Goal: Task Accomplishment & Management: Complete application form

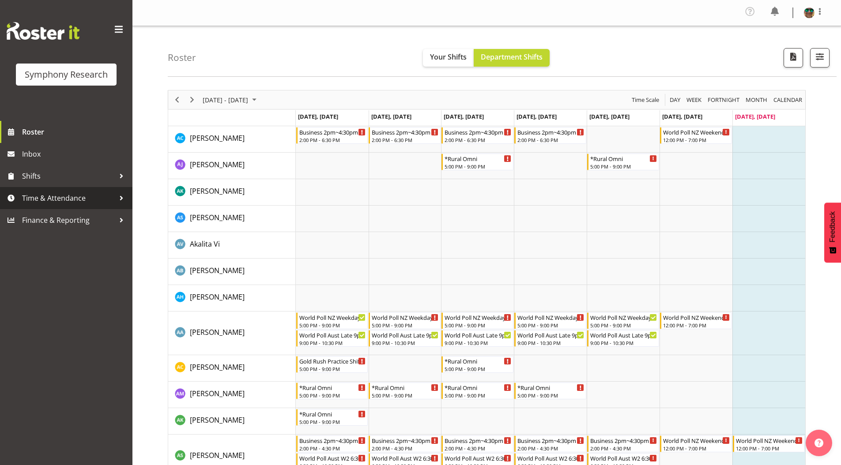
click at [61, 195] on span "Time & Attendance" at bounding box center [68, 198] width 93 height 13
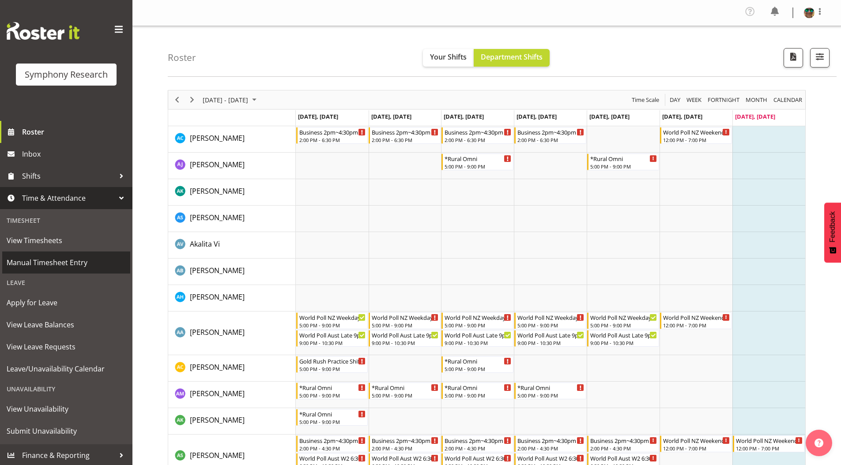
click at [44, 262] on span "Manual Timesheet Entry" at bounding box center [66, 262] width 119 height 13
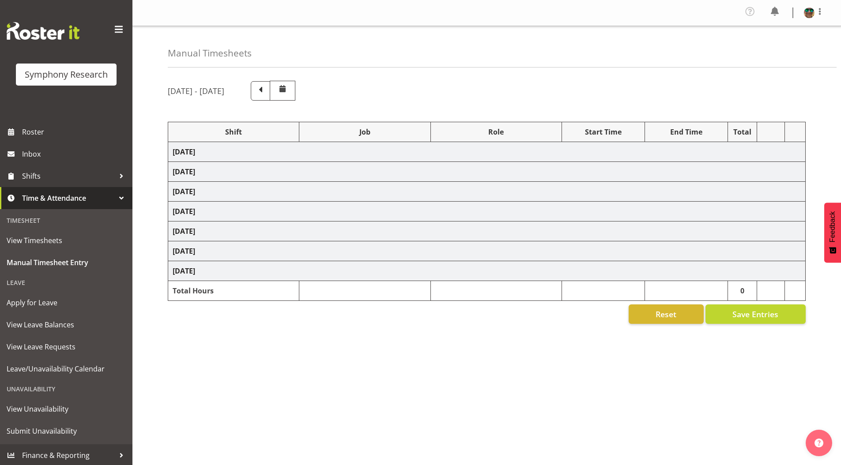
select select "4583"
select select "743"
select select "4583"
select select "9426"
select select "4583"
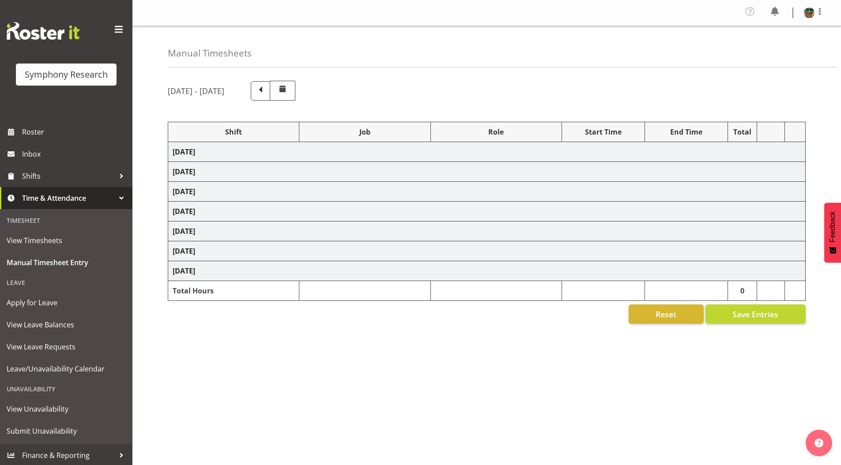
select select "9636"
select select "4583"
select select "10242"
select select "4583"
select select "10536"
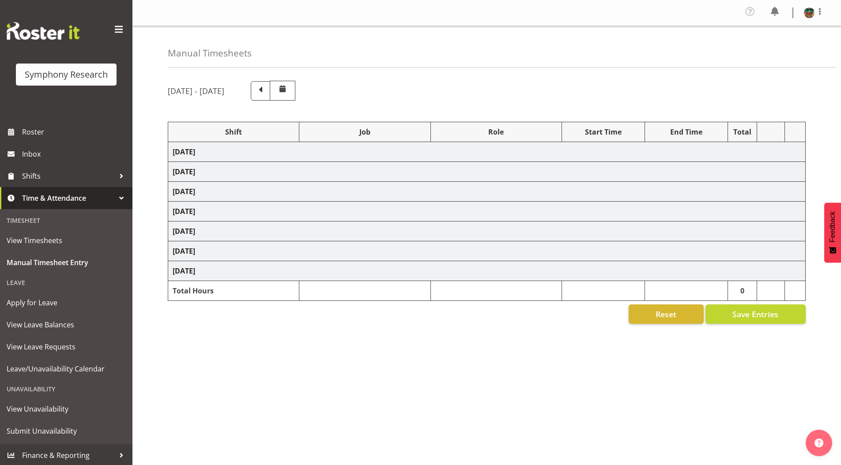
select select "4583"
select select "10499"
select select "4583"
select select "10242"
select select "4583"
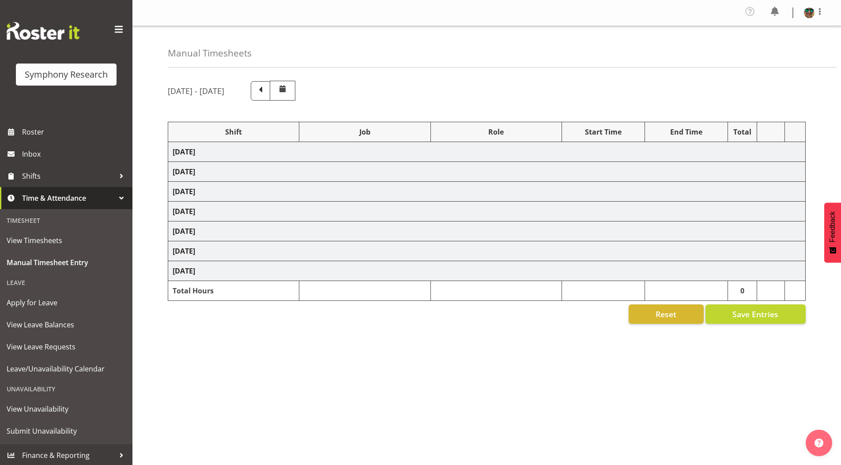
select select "10242"
select select "4583"
select select "10242"
select select "4583"
select select "9426"
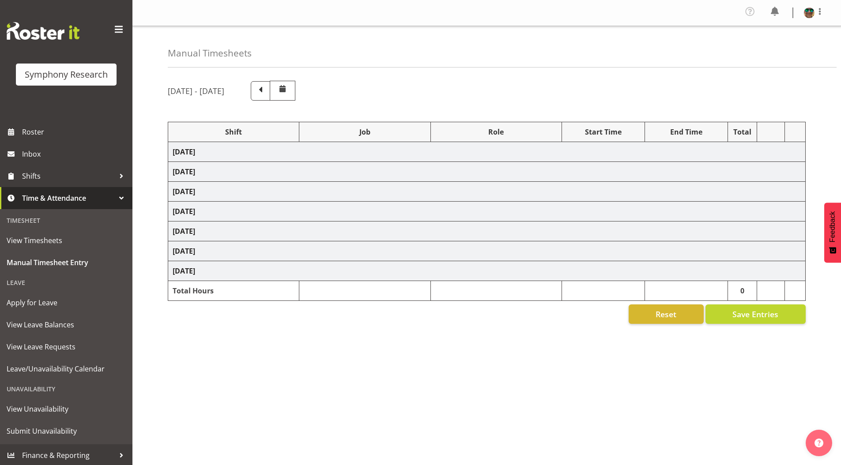
select select "4583"
select select "10549"
select select "4583"
select select "9636"
select select "4583"
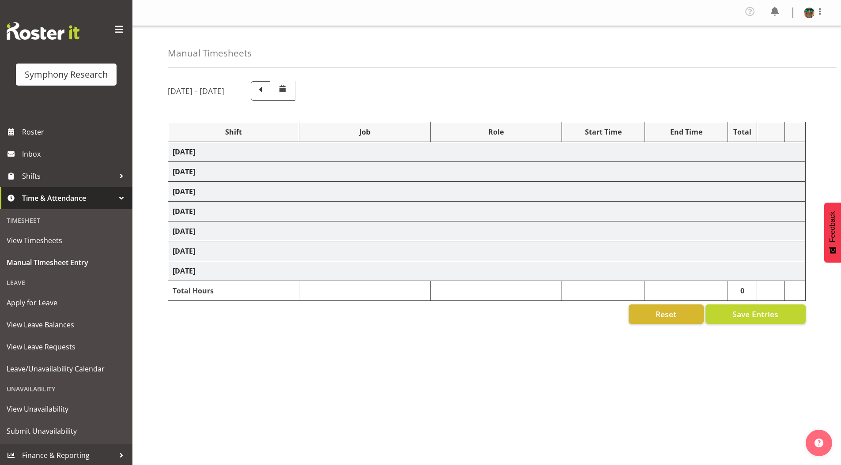
select select "10536"
select select "4583"
select select "743"
select select "4583"
select select "10242"
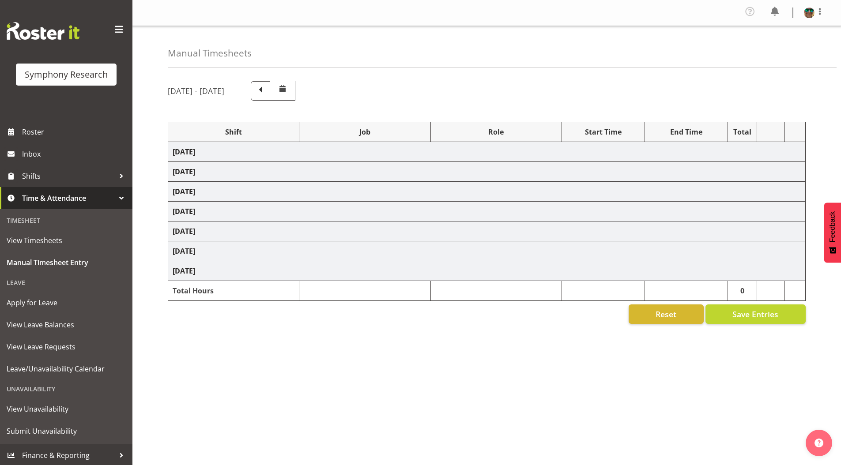
select select "4583"
select select "10242"
select select "4583"
select select "9426"
select select "4583"
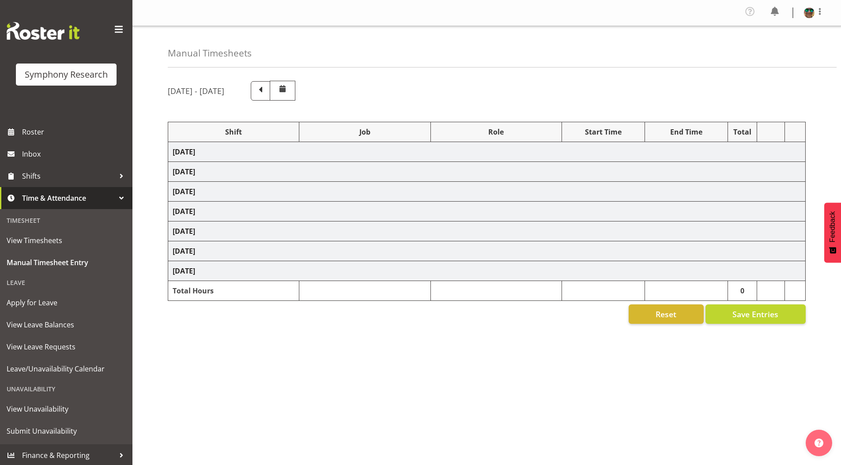
select select "10549"
select select "4583"
select select "9636"
select select "4583"
select select "10574"
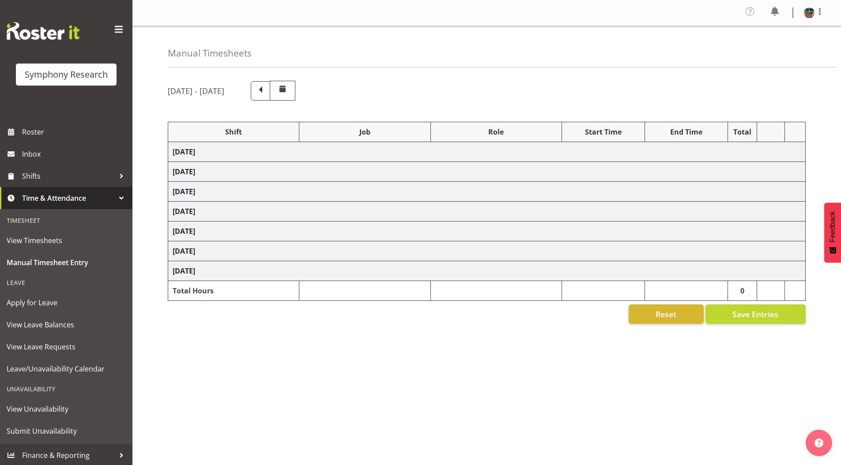
select select "4583"
select select "10536"
select select "4583"
select select "10242"
select select "4583"
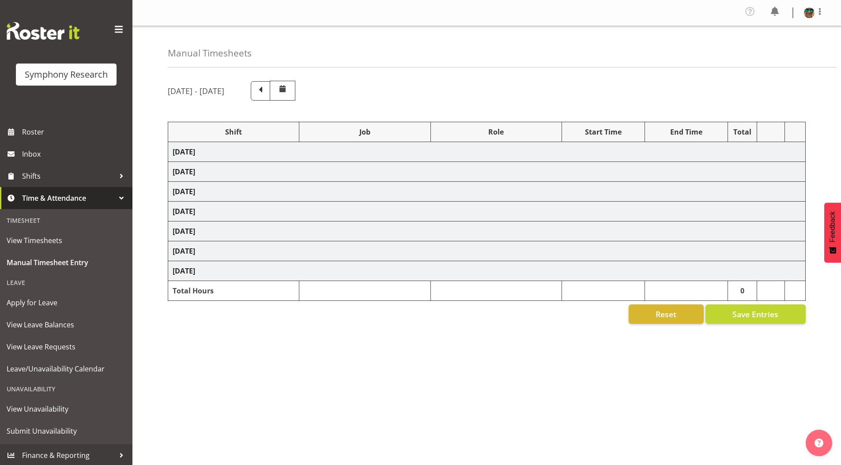
select select "10242"
select select "4583"
select select "10549"
select select "4583"
select select "10576"
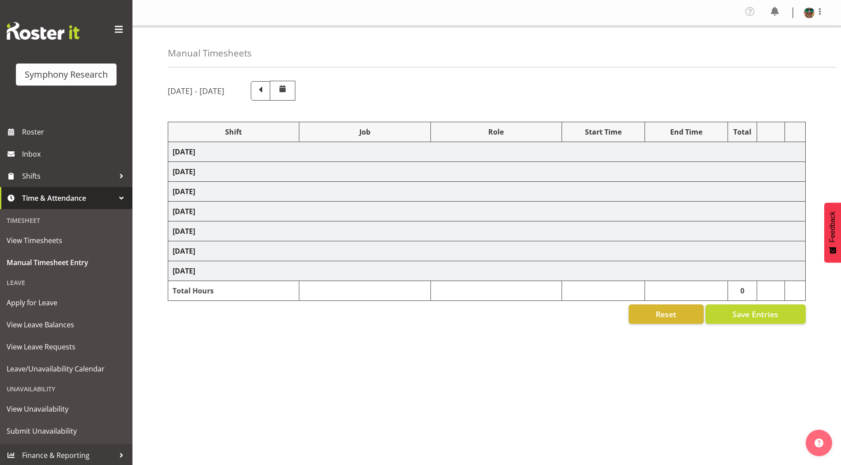
select select "4583"
select select "9426"
select select "4583"
select select "9636"
select select "4583"
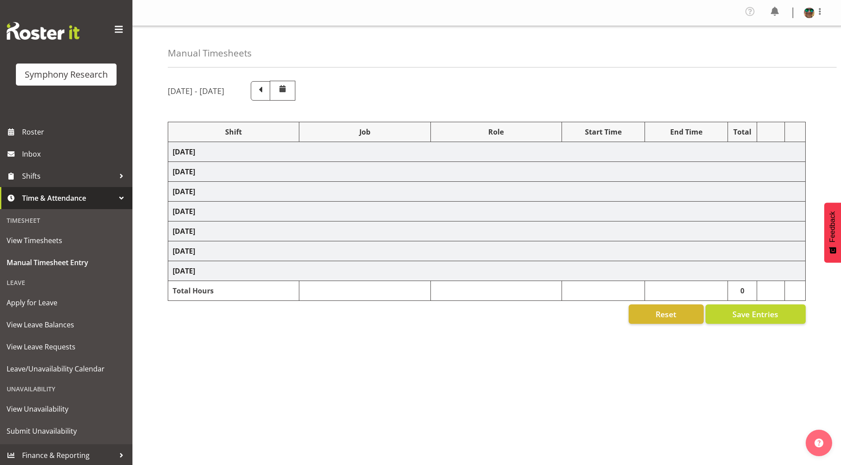
select select "10527"
select select "19170"
select select "10242"
select select "19170"
select select "10242"
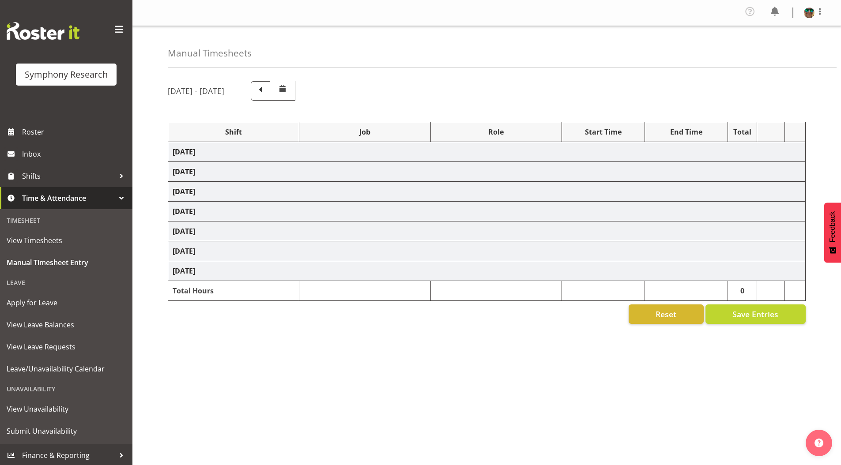
select select "19170"
select select "10549"
select select "19170"
select select "10576"
select select "19170"
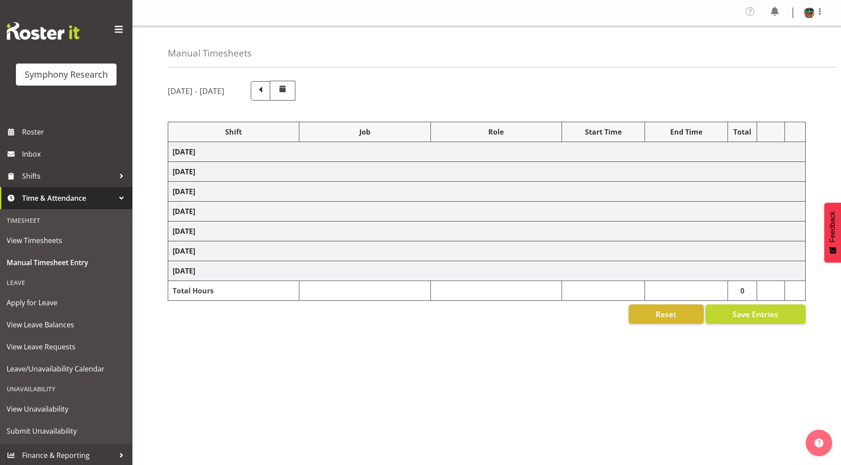
select select "9426"
select select "19170"
select select "9636"
select select "19170"
select select "10527"
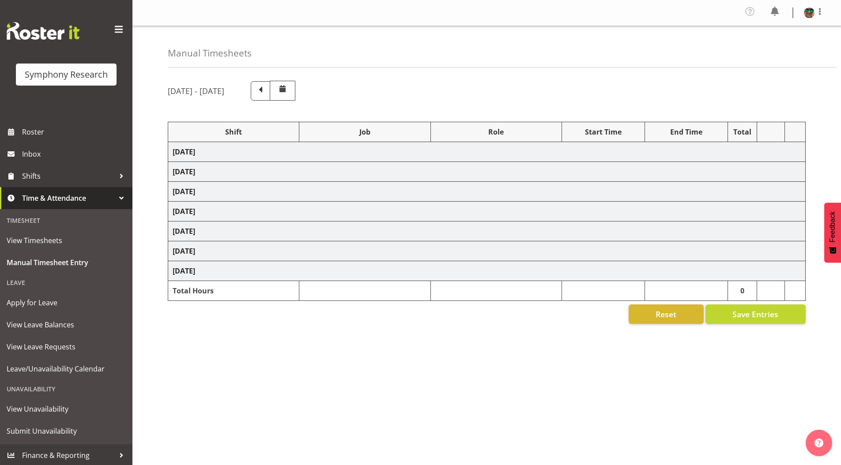
select select "19170"
select select "10499"
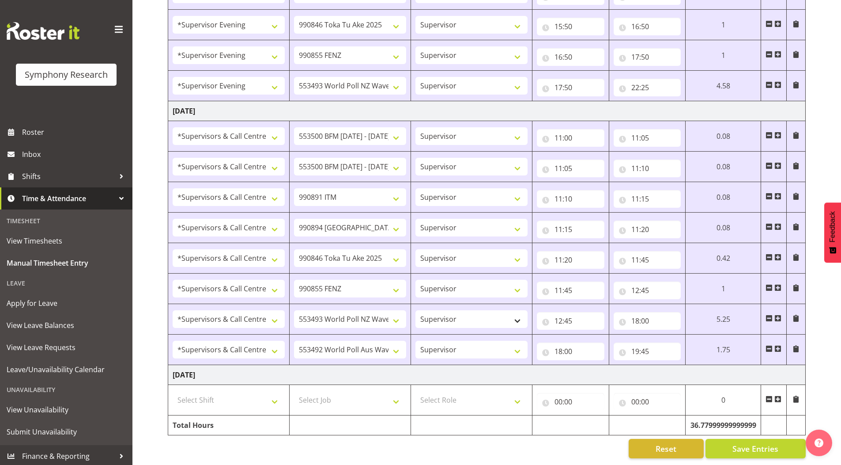
scroll to position [1031, 0]
click at [780, 395] on span at bounding box center [778, 398] width 7 height 7
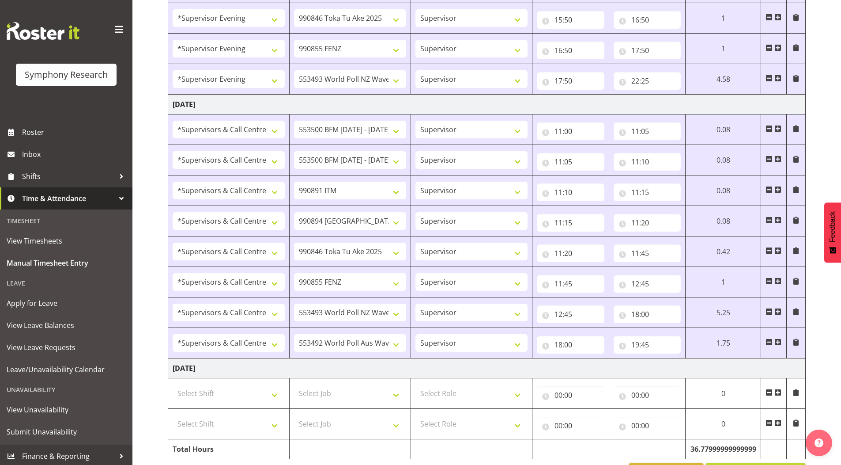
click at [779, 423] on span at bounding box center [778, 422] width 7 height 7
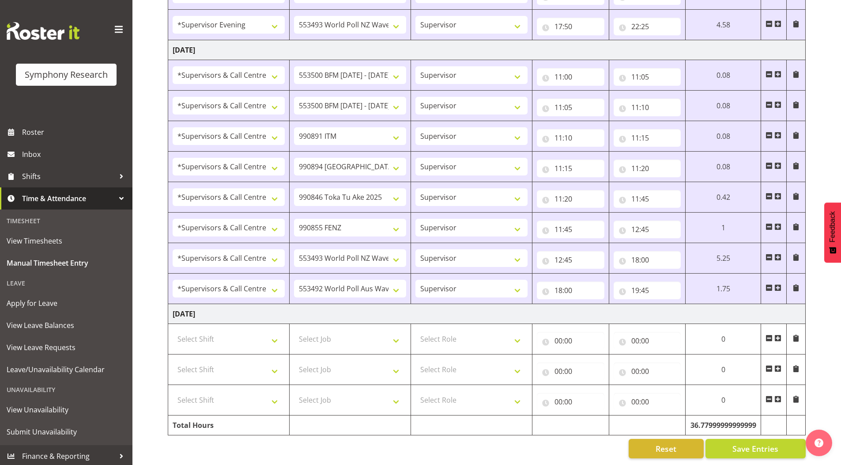
scroll to position [1092, 0]
click at [779, 395] on span at bounding box center [778, 398] width 7 height 7
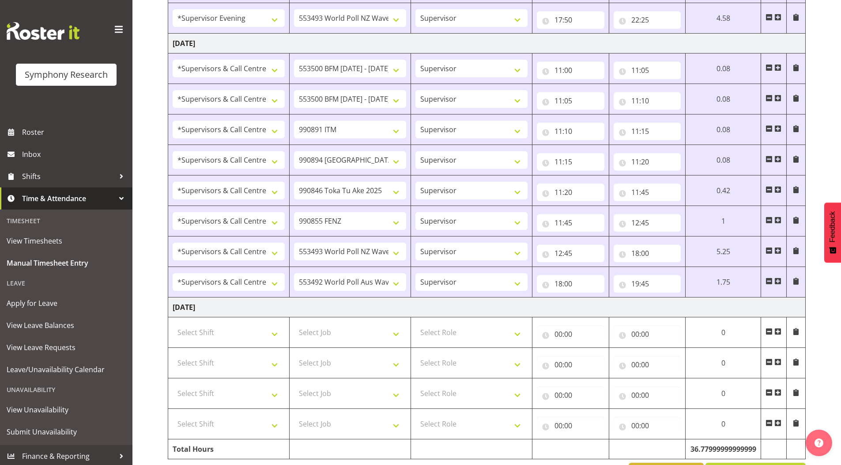
click at [777, 423] on span at bounding box center [778, 422] width 7 height 7
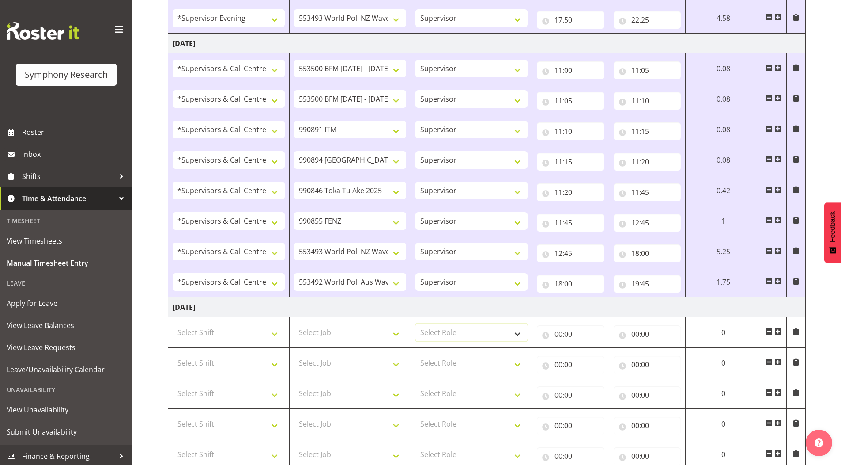
click at [445, 331] on select "Select Role Supervisor Briefing Interviewing" at bounding box center [472, 332] width 112 height 18
select select "45"
click at [416, 323] on select "Select Role Supervisor Briefing Interviewing" at bounding box center [472, 332] width 112 height 18
drag, startPoint x: 435, startPoint y: 360, endPoint x: 426, endPoint y: 357, distance: 9.8
click at [435, 360] on select "Select Role Supervisor Briefing Interviewing" at bounding box center [472, 363] width 112 height 18
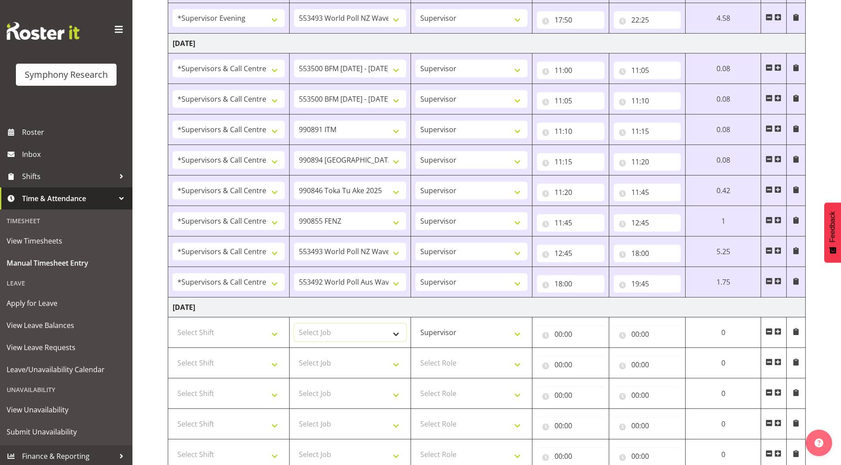
click at [340, 327] on select "Select Job 550060 IF Admin 553492 World Poll Aus Wave 2 Main 2025 553493 World …" at bounding box center [350, 332] width 112 height 18
select select "10242"
click at [294, 323] on select "Select Job 550060 IF Admin 553492 World Poll Aus Wave 2 Main 2025 553493 World …" at bounding box center [350, 332] width 112 height 18
click at [317, 360] on select "Select Job 550060 IF Admin 553492 World Poll Aus Wave 2 Main 2025 553493 World …" at bounding box center [350, 363] width 112 height 18
select select "10242"
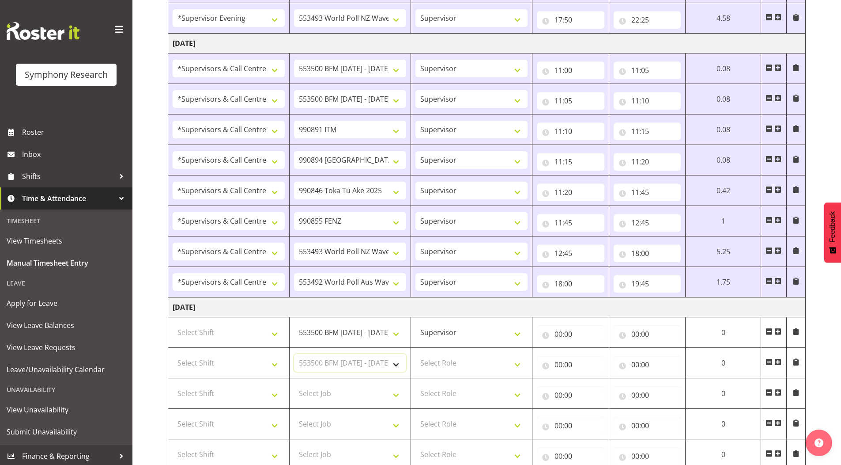
click at [294, 354] on select "Select Job 550060 IF Admin 553492 World Poll Aus Wave 2 Main 2025 553493 World …" at bounding box center [350, 363] width 112 height 18
drag, startPoint x: 318, startPoint y: 391, endPoint x: 318, endPoint y: 386, distance: 5.7
click at [318, 391] on select "Select Job 550060 IF Admin 553492 World Poll Aus Wave 2 Main 2025 553493 World …" at bounding box center [350, 393] width 112 height 18
select select "10549"
click at [294, 384] on select "Select Job 550060 IF Admin 553492 World Poll Aus Wave 2 Main 2025 553493 World …" at bounding box center [350, 393] width 112 height 18
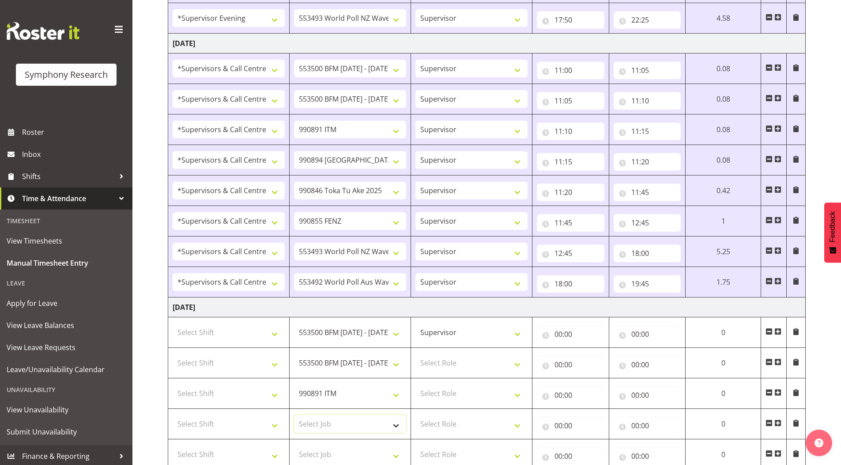
drag, startPoint x: 319, startPoint y: 424, endPoint x: 320, endPoint y: 415, distance: 8.9
click at [319, 424] on select "Select Job 550060 IF Admin 553492 World Poll Aus Wave 2 Main 2025 553493 World …" at bounding box center [350, 424] width 112 height 18
select select "10576"
click at [294, 415] on select "Select Job 550060 IF Admin 553492 World Poll Aus Wave 2 Main 2025 553493 World …" at bounding box center [350, 424] width 112 height 18
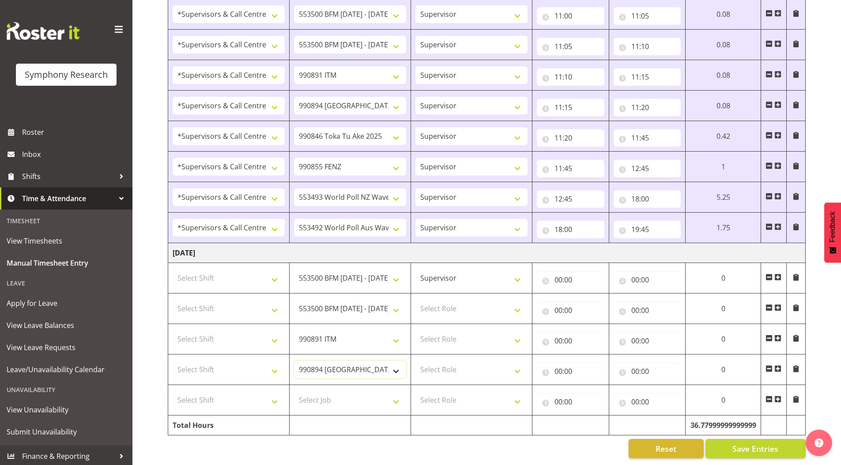
scroll to position [1153, 0]
click at [328, 391] on select "Select Job 550060 IF Admin 553492 World Poll Aus Wave 2 Main 2025 553493 World …" at bounding box center [350, 400] width 112 height 18
select select "9426"
click at [294, 391] on select "Select Job 550060 IF Admin 553492 World Poll Aus Wave 2 Main 2025 553493 World …" at bounding box center [350, 400] width 112 height 18
click at [779, 395] on span at bounding box center [778, 398] width 7 height 7
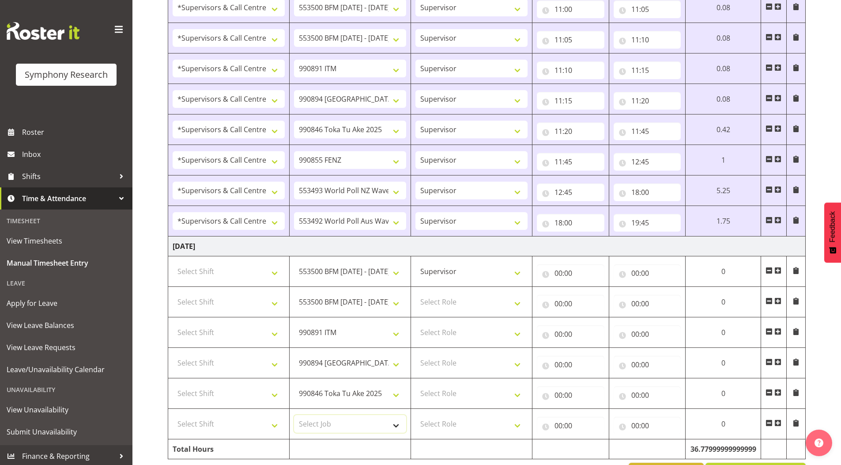
click at [321, 423] on select "Select Job 550060 IF Admin 553492 World Poll Aus Wave 2 Main 2025 553493 World …" at bounding box center [350, 424] width 112 height 18
select select "9636"
click at [294, 415] on select "Select Job 550060 IF Admin 553492 World Poll Aus Wave 2 Main 2025 553493 World …" at bounding box center [350, 424] width 112 height 18
click at [777, 423] on span at bounding box center [778, 422] width 7 height 7
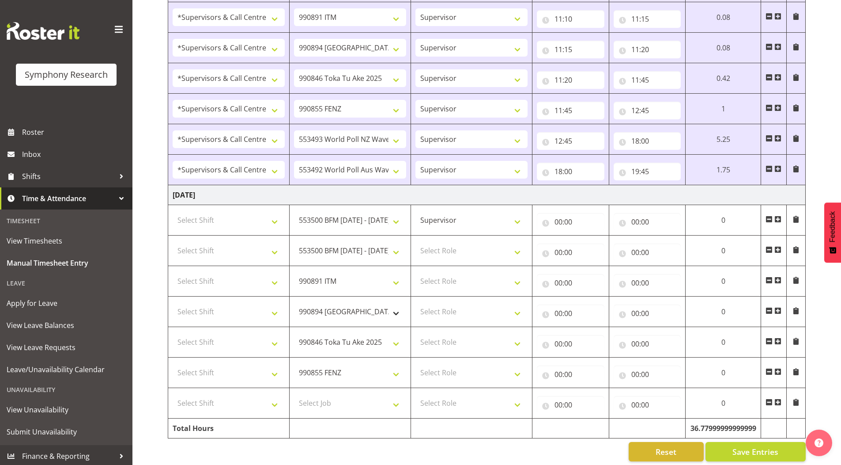
scroll to position [1214, 0]
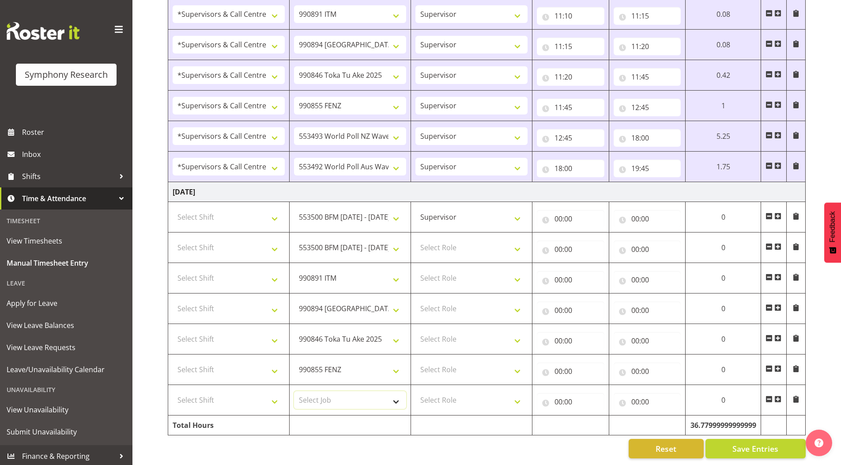
click at [316, 392] on select "Select Job 550060 IF Admin 553492 World Poll Aus Wave 2 Main 2025 553493 World …" at bounding box center [350, 400] width 112 height 18
select select "10527"
click at [294, 391] on select "Select Job 550060 IF Admin 553492 World Poll Aus Wave 2 Main 2025 553493 World …" at bounding box center [350, 400] width 112 height 18
click at [445, 242] on select "Select Role Supervisor Briefing Interviewing" at bounding box center [472, 247] width 112 height 18
select select "45"
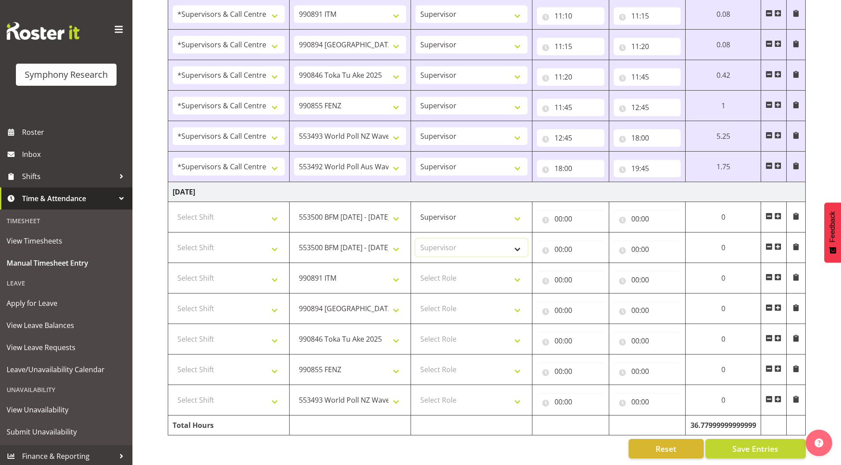
click at [416, 238] on select "Select Role Supervisor Briefing Interviewing" at bounding box center [472, 247] width 112 height 18
click at [450, 275] on select "Select Role Supervisor Briefing Interviewing" at bounding box center [472, 278] width 112 height 18
select select "45"
click at [416, 269] on select "Select Role Supervisor Briefing Interviewing" at bounding box center [472, 278] width 112 height 18
drag, startPoint x: 451, startPoint y: 303, endPoint x: 452, endPoint y: 310, distance: 6.2
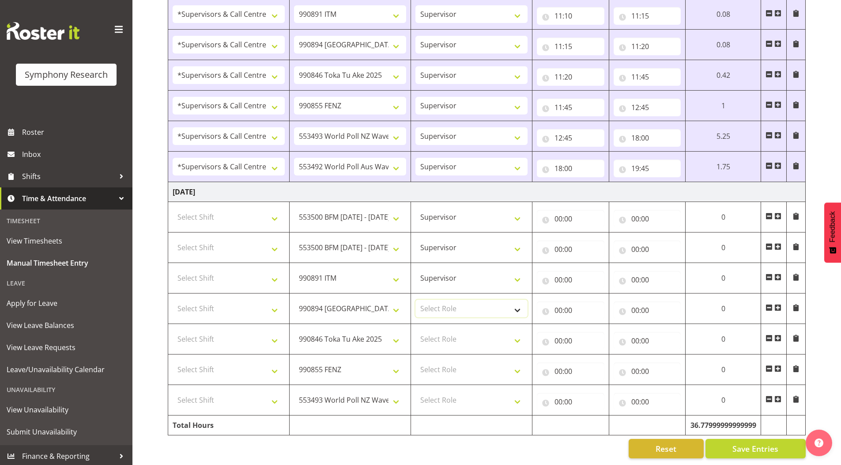
click at [451, 303] on select "Select Role Supervisor Briefing Interviewing" at bounding box center [472, 308] width 112 height 18
select select "45"
click at [416, 299] on select "Select Role Supervisor Briefing Interviewing" at bounding box center [472, 308] width 112 height 18
drag, startPoint x: 452, startPoint y: 329, endPoint x: 452, endPoint y: 340, distance: 11.9
click at [452, 330] on select "Select Role Supervisor Briefing Interviewing" at bounding box center [472, 339] width 112 height 18
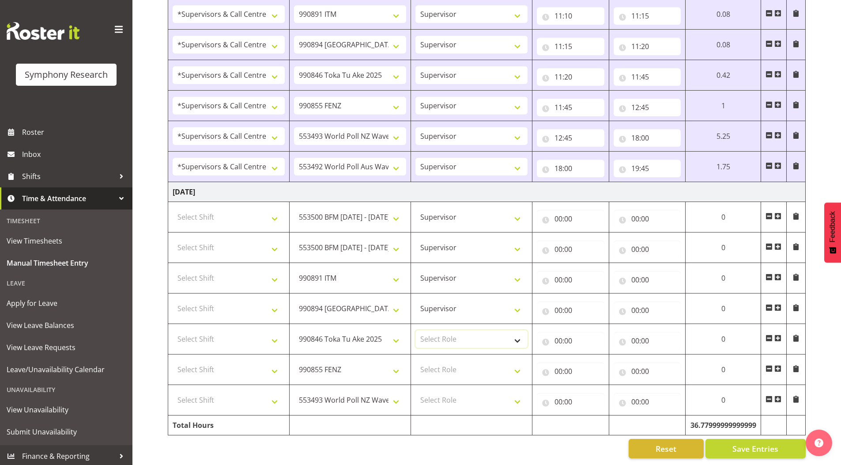
select select "45"
click at [416, 330] on select "Select Role Supervisor Briefing Interviewing" at bounding box center [472, 339] width 112 height 18
drag, startPoint x: 453, startPoint y: 364, endPoint x: 453, endPoint y: 371, distance: 6.6
click at [453, 364] on select "Select Role Supervisor Briefing Interviewing" at bounding box center [472, 369] width 112 height 18
select select "45"
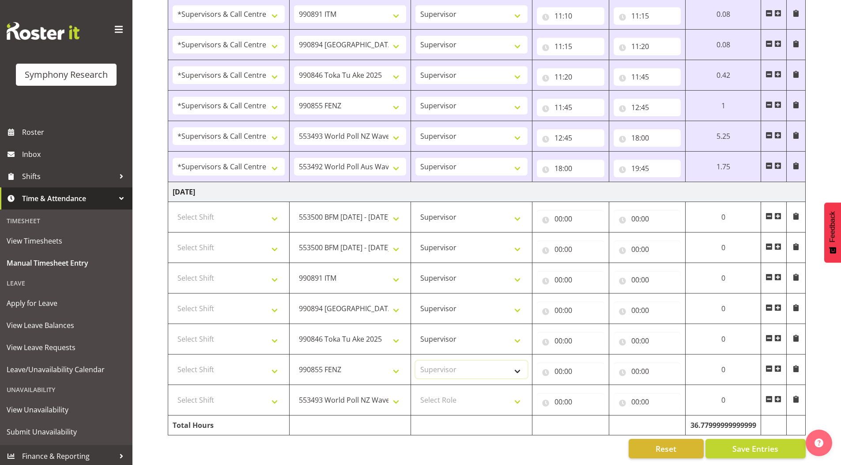
click at [416, 360] on select "Select Role Supervisor Briefing Interviewing" at bounding box center [472, 369] width 112 height 18
drag, startPoint x: 451, startPoint y: 394, endPoint x: 453, endPoint y: 401, distance: 7.7
click at [451, 394] on select "Select Role Supervisor Briefing Interviewing" at bounding box center [472, 400] width 112 height 18
select select "45"
click at [416, 391] on select "Select Role Supervisor Briefing Interviewing" at bounding box center [472, 400] width 112 height 18
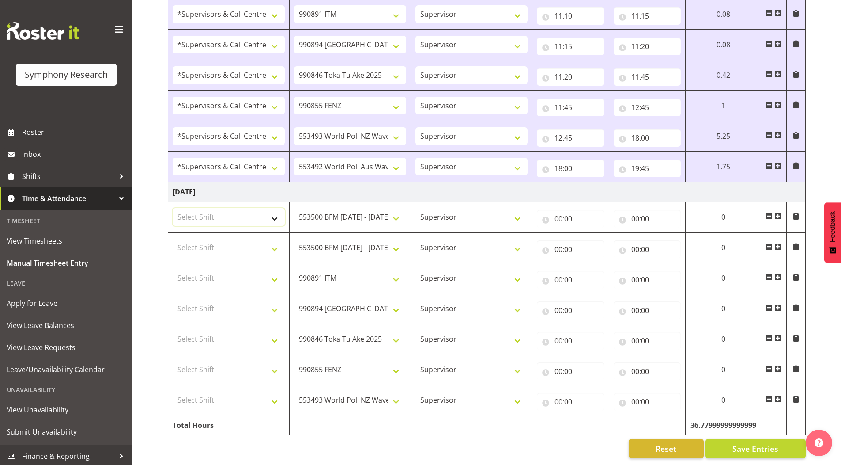
click at [219, 215] on select "Select Shift !!Weekend Residential (Roster IT Shift Label) *Business 9/10am ~ 4…" at bounding box center [229, 217] width 112 height 18
select select "19170"
click at [173, 208] on select "Select Shift !!Weekend Residential (Roster IT Shift Label) *Business 9/10am ~ 4…" at bounding box center [229, 217] width 112 height 18
drag, startPoint x: 203, startPoint y: 240, endPoint x: 209, endPoint y: 279, distance: 39.4
click at [203, 240] on select "Select Shift !!Weekend Residential (Roster IT Shift Label) *Business 9/10am ~ 4…" at bounding box center [229, 247] width 112 height 18
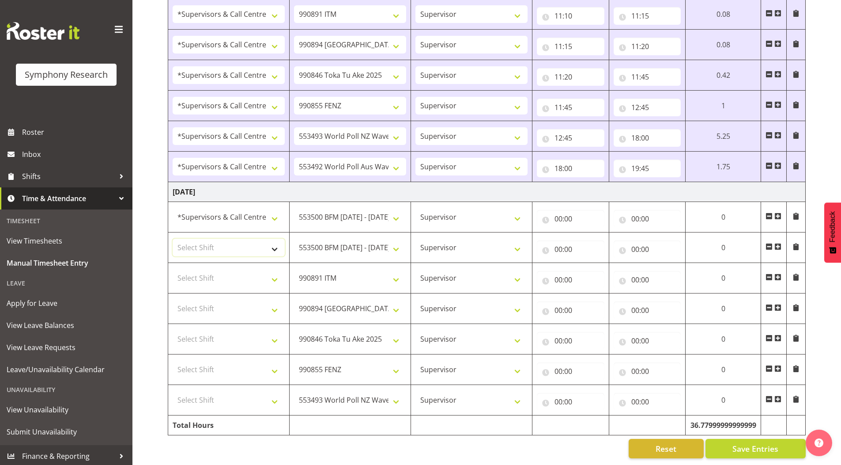
select select "19170"
click at [173, 238] on select "Select Shift !!Weekend Residential (Roster IT Shift Label) *Business 9/10am ~ 4…" at bounding box center [229, 247] width 112 height 18
drag, startPoint x: 217, startPoint y: 268, endPoint x: 216, endPoint y: 262, distance: 5.9
click at [217, 269] on select "Select Shift !!Weekend Residential (Roster IT Shift Label) *Business 9/10am ~ 4…" at bounding box center [229, 278] width 112 height 18
select select "19170"
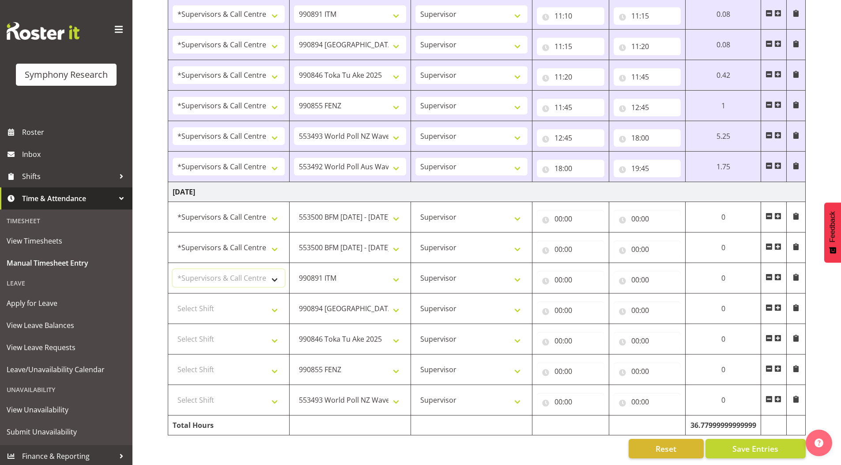
click at [173, 269] on select "Select Shift !!Weekend Residential (Roster IT Shift Label) *Business 9/10am ~ 4…" at bounding box center [229, 278] width 112 height 18
drag, startPoint x: 217, startPoint y: 302, endPoint x: 217, endPoint y: 294, distance: 7.5
click at [217, 301] on select "Select Shift !!Weekend Residential (Roster IT Shift Label) *Business 9/10am ~ 4…" at bounding box center [229, 308] width 112 height 18
select select "19170"
click at [173, 299] on select "Select Shift !!Weekend Residential (Roster IT Shift Label) *Business 9/10am ~ 4…" at bounding box center [229, 308] width 112 height 18
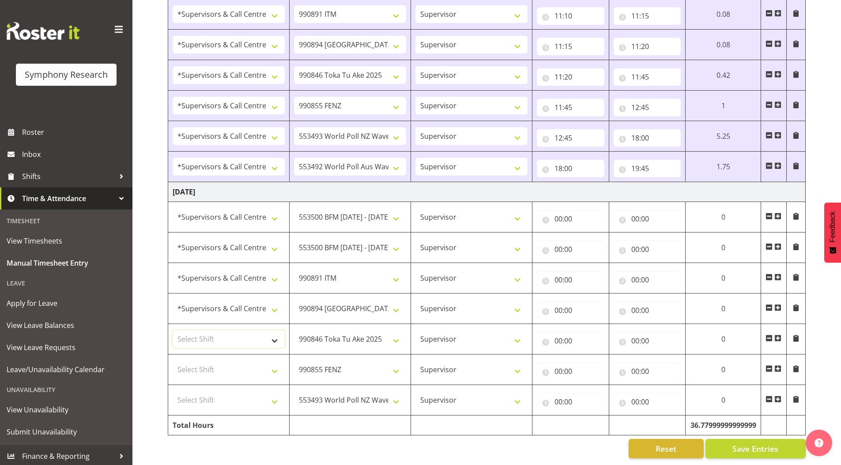
drag, startPoint x: 200, startPoint y: 338, endPoint x: 203, endPoint y: 324, distance: 13.9
click at [200, 338] on select "Select Shift !!Weekend Residential (Roster IT Shift Label) *Business 9/10am ~ 4…" at bounding box center [229, 339] width 112 height 18
select select "19170"
click at [173, 330] on select "Select Shift !!Weekend Residential (Roster IT Shift Label) *Business 9/10am ~ 4…" at bounding box center [229, 339] width 112 height 18
drag, startPoint x: 207, startPoint y: 370, endPoint x: 212, endPoint y: 357, distance: 13.5
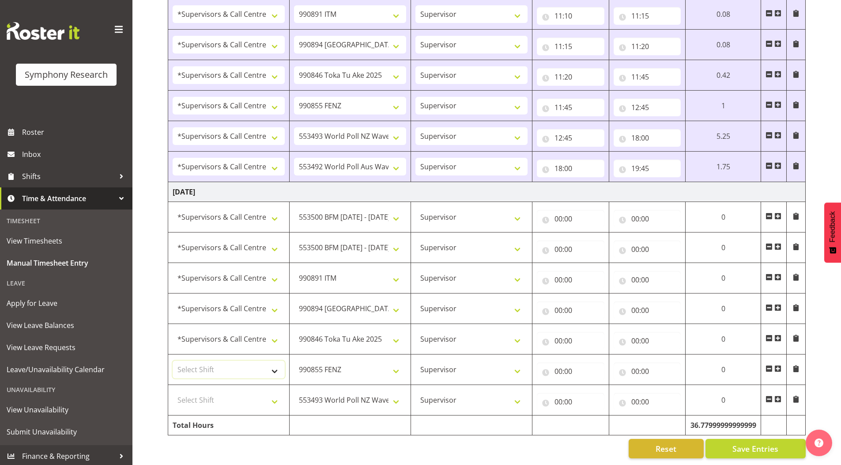
click at [207, 370] on select "Select Shift !!Weekend Residential (Roster IT Shift Label) *Business 9/10am ~ 4…" at bounding box center [229, 369] width 112 height 18
select select "19170"
click at [173, 360] on select "Select Shift !!Weekend Residential (Roster IT Shift Label) *Business 9/10am ~ 4…" at bounding box center [229, 369] width 112 height 18
click at [210, 394] on select "Select Shift !!Weekend Residential (Roster IT Shift Label) *Business 9/10am ~ 4…" at bounding box center [229, 400] width 112 height 18
select select "19170"
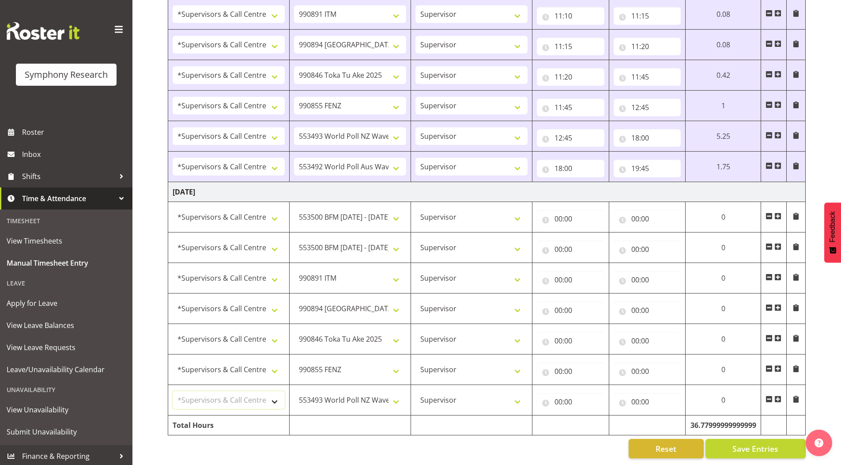
click at [173, 391] on select "Select Shift !!Weekend Residential (Roster IT Shift Label) *Business 9/10am ~ 4…" at bounding box center [229, 400] width 112 height 18
click at [558, 210] on input "00:00" at bounding box center [571, 219] width 68 height 18
click at [595, 234] on select "00 01 02 03 04 05 06 07 08 09 10 11 12 13 14 15 16 17 18 19 20 21 22 23" at bounding box center [597, 242] width 20 height 18
select select "11"
click at [587, 233] on select "00 01 02 03 04 05 06 07 08 09 10 11 12 13 14 15 16 17 18 19 20 21 22 23" at bounding box center [597, 242] width 20 height 18
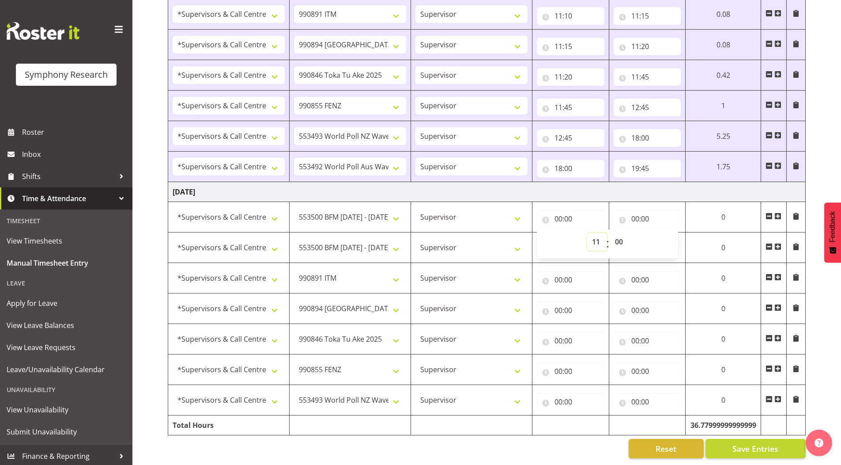
type input "11:00"
click at [637, 212] on input "00:00" at bounding box center [648, 219] width 68 height 18
click at [671, 238] on select "00 01 02 03 04 05 06 07 08 09 10 11 12 13 14 15 16 17 18 19 20 21 22 23" at bounding box center [674, 242] width 20 height 18
select select "11"
click at [664, 233] on select "00 01 02 03 04 05 06 07 08 09 10 11 12 13 14 15 16 17 18 19 20 21 22 23" at bounding box center [674, 242] width 20 height 18
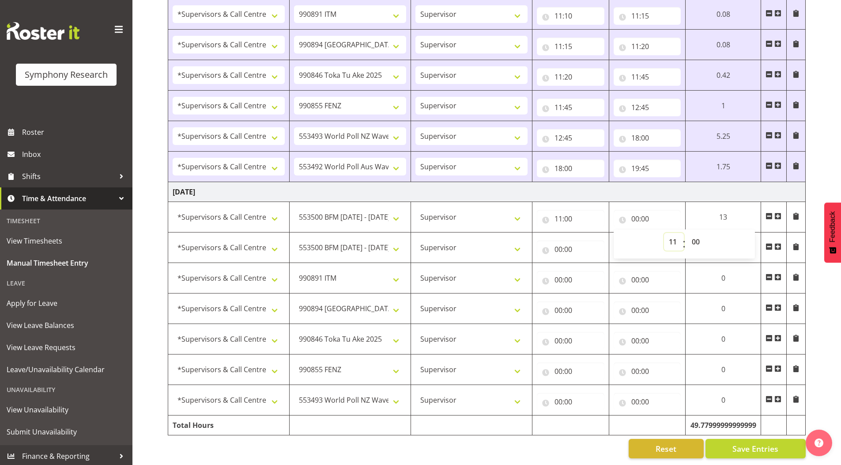
type input "11:00"
drag, startPoint x: 696, startPoint y: 236, endPoint x: 696, endPoint y: 229, distance: 6.6
click at [696, 236] on select "00 01 02 03 04 05 06 07 08 09 10 11 12 13 14 15 16 17 18 19 20 21 22 23 24 25 2…" at bounding box center [697, 242] width 20 height 18
select select "5"
click at [687, 233] on select "00 01 02 03 04 05 06 07 08 09 10 11 12 13 14 15 16 17 18 19 20 21 22 23 24 25 2…" at bounding box center [697, 242] width 20 height 18
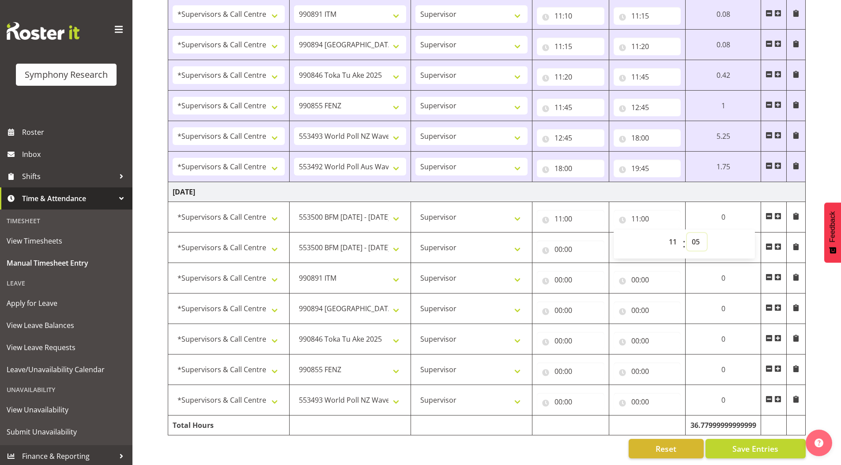
type input "11:05"
click at [556, 242] on input "00:00" at bounding box center [567, 249] width 67 height 18
click at [594, 268] on select "00 01 02 03 04 05 06 07 08 09 10 11 12 13 14 15 16 17 18 19 20 21 22 23" at bounding box center [595, 272] width 20 height 18
select select "11"
click at [585, 263] on select "00 01 02 03 04 05 06 07 08 09 10 11 12 13 14 15 16 17 18 19 20 21 22 23" at bounding box center [595, 272] width 20 height 18
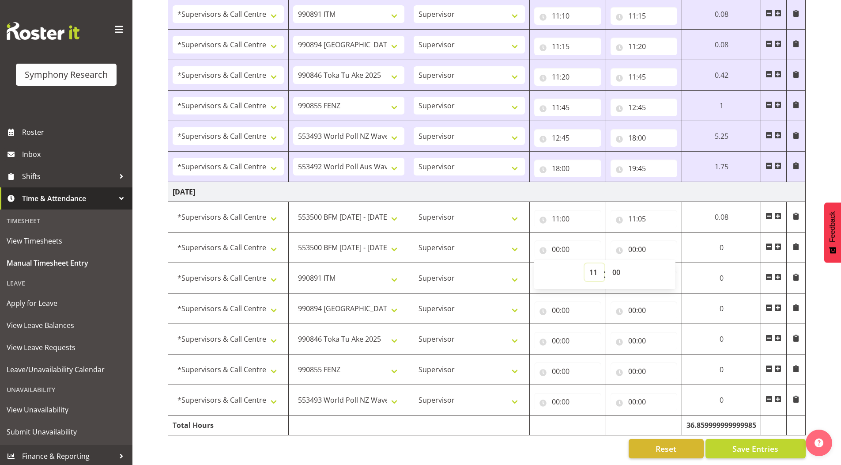
type input "11:00"
drag, startPoint x: 614, startPoint y: 265, endPoint x: 614, endPoint y: 259, distance: 5.7
click at [614, 265] on select "00 01 02 03 04 05 06 07 08 09 10 11 12 13 14 15 16 17 18 19 20 21 22 23 24 25 2…" at bounding box center [618, 272] width 20 height 18
select select "5"
click at [610, 263] on select "00 01 02 03 04 05 06 07 08 09 10 11 12 13 14 15 16 17 18 19 20 21 22 23 24 25 2…" at bounding box center [618, 272] width 20 height 18
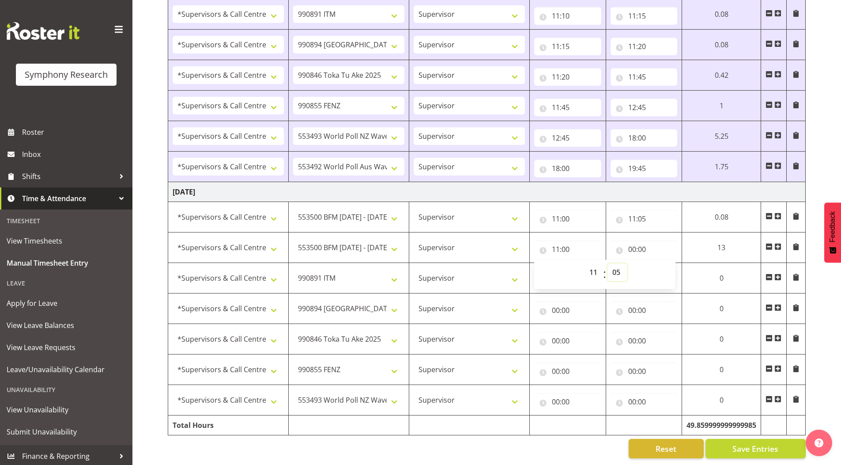
type input "11:05"
click at [635, 245] on input "00:00" at bounding box center [648, 249] width 68 height 18
drag, startPoint x: 672, startPoint y: 270, endPoint x: 668, endPoint y: 259, distance: 12.2
click at [672, 270] on select "00 01 02 03 04 05 06 07 08 09 10 11 12 13 14 15 16 17 18 19 20 21 22 23" at bounding box center [674, 272] width 20 height 18
select select "11"
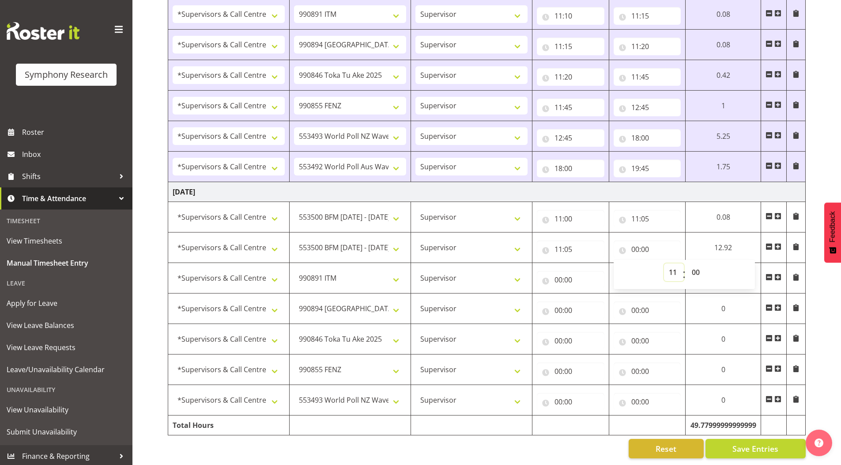
click at [664, 263] on select "00 01 02 03 04 05 06 07 08 09 10 11 12 13 14 15 16 17 18 19 20 21 22 23" at bounding box center [674, 272] width 20 height 18
type input "11:00"
drag, startPoint x: 696, startPoint y: 266, endPoint x: 694, endPoint y: 259, distance: 7.2
click at [696, 266] on select "00 01 02 03 04 05 06 07 08 09 10 11 12 13 14 15 16 17 18 19 20 21 22 23 24 25 2…" at bounding box center [697, 272] width 20 height 18
select select "10"
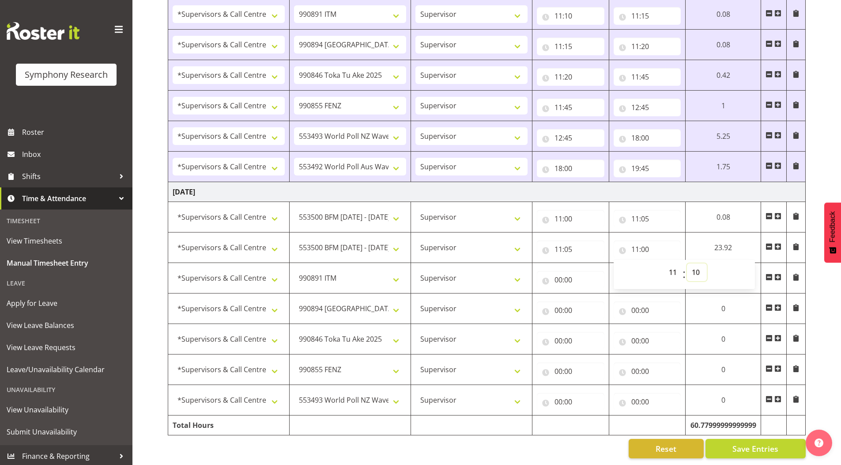
click at [687, 263] on select "00 01 02 03 04 05 06 07 08 09 10 11 12 13 14 15 16 17 18 19 20 21 22 23 24 25 2…" at bounding box center [697, 272] width 20 height 18
type input "11:10"
click at [557, 273] on input "00:00" at bounding box center [571, 280] width 68 height 18
drag, startPoint x: 594, startPoint y: 296, endPoint x: 594, endPoint y: 291, distance: 4.9
click at [594, 296] on select "00 01 02 03 04 05 06 07 08 09 10 11 12 13 14 15 16 17 18 19 20 21 22 23" at bounding box center [597, 303] width 20 height 18
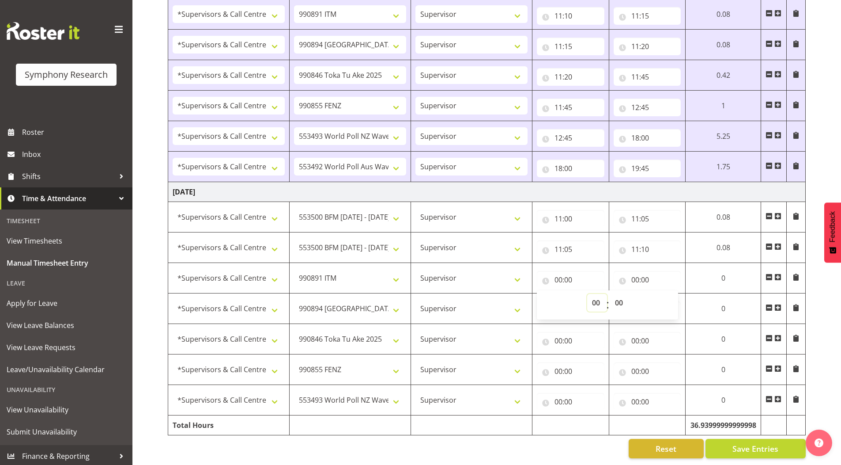
select select "11"
click at [587, 294] on select "00 01 02 03 04 05 06 07 08 09 10 11 12 13 14 15 16 17 18 19 20 21 22 23" at bounding box center [597, 303] width 20 height 18
type input "11:00"
drag, startPoint x: 615, startPoint y: 296, endPoint x: 615, endPoint y: 287, distance: 8.4
click at [615, 296] on select "00 01 02 03 04 05 06 07 08 09 10 11 12 13 14 15 16 17 18 19 20 21 22 23 24 25 2…" at bounding box center [620, 303] width 20 height 18
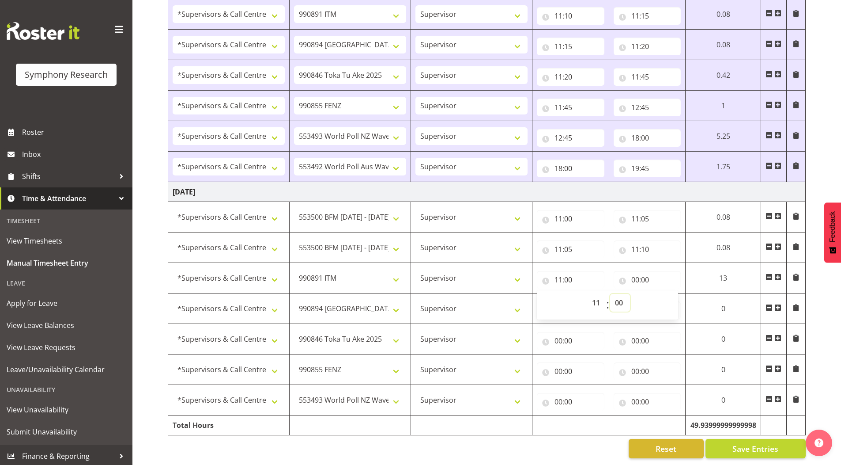
select select "10"
click at [610, 294] on select "00 01 02 03 04 05 06 07 08 09 10 11 12 13 14 15 16 17 18 19 20 21 22 23 24 25 2…" at bounding box center [620, 303] width 20 height 18
type input "11:10"
click at [635, 272] on input "00:00" at bounding box center [648, 280] width 68 height 18
drag, startPoint x: 669, startPoint y: 299, endPoint x: 669, endPoint y: 288, distance: 10.6
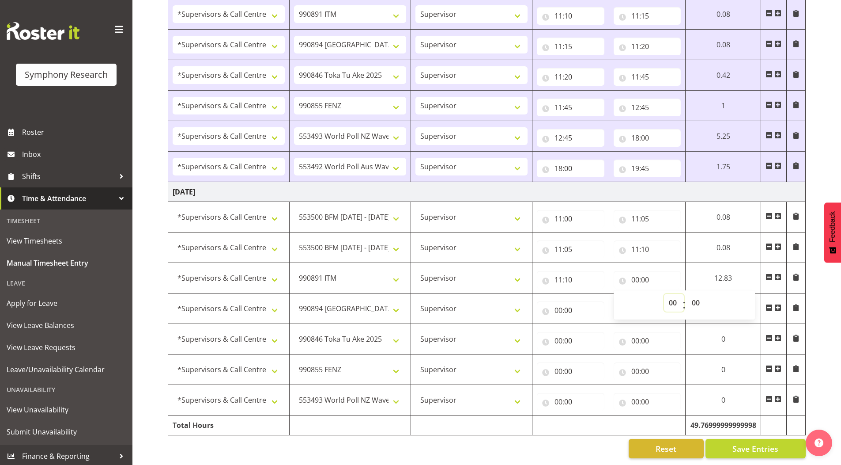
click at [669, 299] on select "00 01 02 03 04 05 06 07 08 09 10 11 12 13 14 15 16 17 18 19 20 21 22 23" at bounding box center [674, 303] width 20 height 18
select select "11"
click at [664, 294] on select "00 01 02 03 04 05 06 07 08 09 10 11 12 13 14 15 16 17 18 19 20 21 22 23" at bounding box center [674, 303] width 20 height 18
type input "11:00"
drag, startPoint x: 696, startPoint y: 299, endPoint x: 691, endPoint y: 297, distance: 6.0
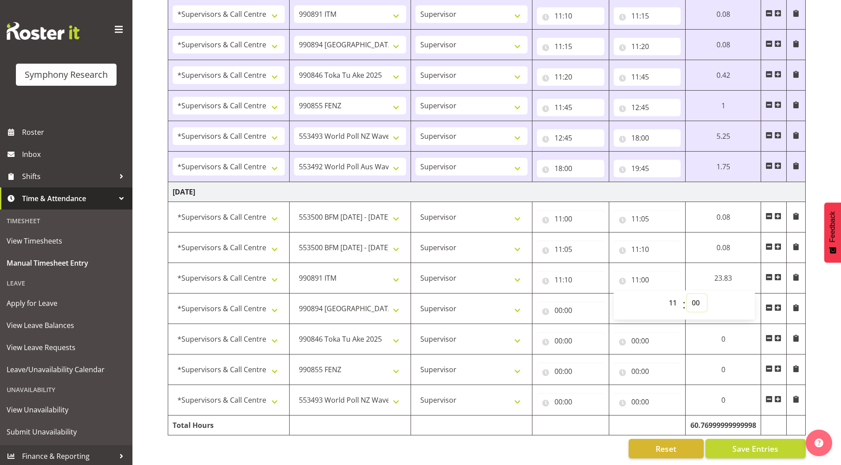
click at [696, 299] on select "00 01 02 03 04 05 06 07 08 09 10 11 12 13 14 15 16 17 18 19 20 21 22 23 24 25 2…" at bounding box center [697, 303] width 20 height 18
select select "11"
click at [687, 294] on select "00 01 02 03 04 05 06 07 08 09 10 11 12 13 14 15 16 17 18 19 20 21 22 23 24 25 2…" at bounding box center [697, 303] width 20 height 18
type input "11:11"
drag, startPoint x: 696, startPoint y: 300, endPoint x: 693, endPoint y: 288, distance: 12.6
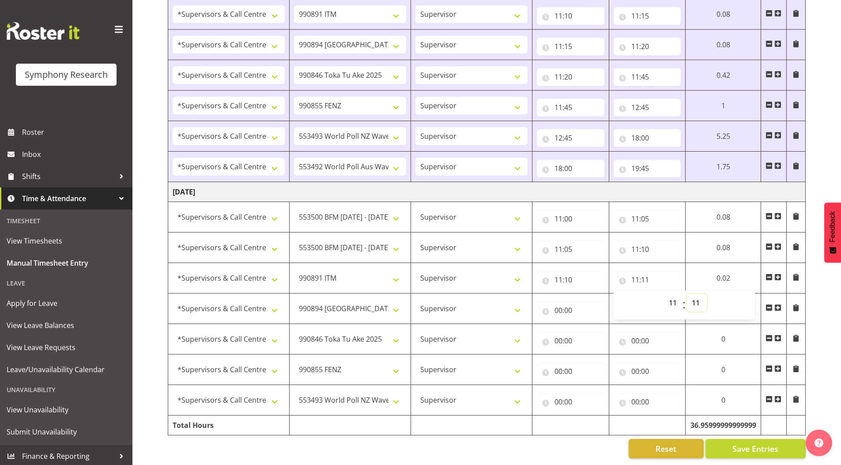
click at [696, 300] on select "00 01 02 03 04 05 06 07 08 09 10 11 12 13 14 15 16 17 18 19 20 21 22 23 24 25 2…" at bounding box center [697, 303] width 20 height 18
select select "15"
click at [687, 294] on select "00 01 02 03 04 05 06 07 08 09 10 11 12 13 14 15 16 17 18 19 20 21 22 23 24 25 2…" at bounding box center [697, 303] width 20 height 18
type input "11:15"
click at [555, 306] on input "00:00" at bounding box center [571, 310] width 68 height 18
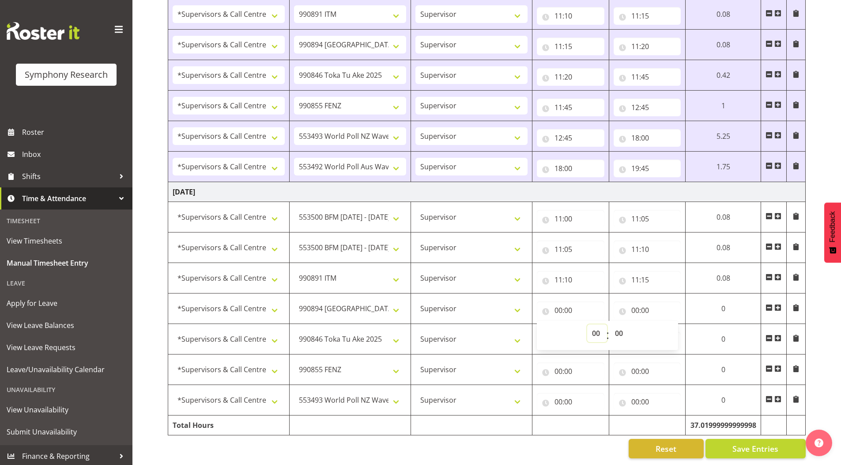
click at [600, 324] on select "00 01 02 03 04 05 06 07 08 09 10 11 12 13 14 15 16 17 18 19 20 21 22 23" at bounding box center [597, 333] width 20 height 18
select select "11"
click at [587, 324] on select "00 01 02 03 04 05 06 07 08 09 10 11 12 13 14 15 16 17 18 19 20 21 22 23" at bounding box center [597, 333] width 20 height 18
type input "11:00"
drag, startPoint x: 619, startPoint y: 326, endPoint x: 619, endPoint y: 318, distance: 7.9
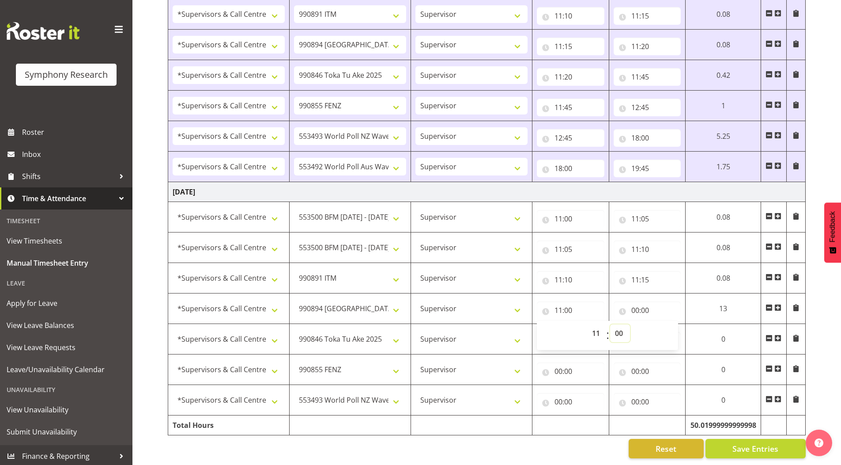
click at [619, 326] on select "00 01 02 03 04 05 06 07 08 09 10 11 12 13 14 15 16 17 18 19 20 21 22 23 24 25 2…" at bounding box center [620, 333] width 20 height 18
select select "15"
click at [610, 324] on select "00 01 02 03 04 05 06 07 08 09 10 11 12 13 14 15 16 17 18 19 20 21 22 23 24 25 2…" at bounding box center [620, 333] width 20 height 18
type input "11:15"
click at [632, 306] on input "00:00" at bounding box center [648, 310] width 68 height 18
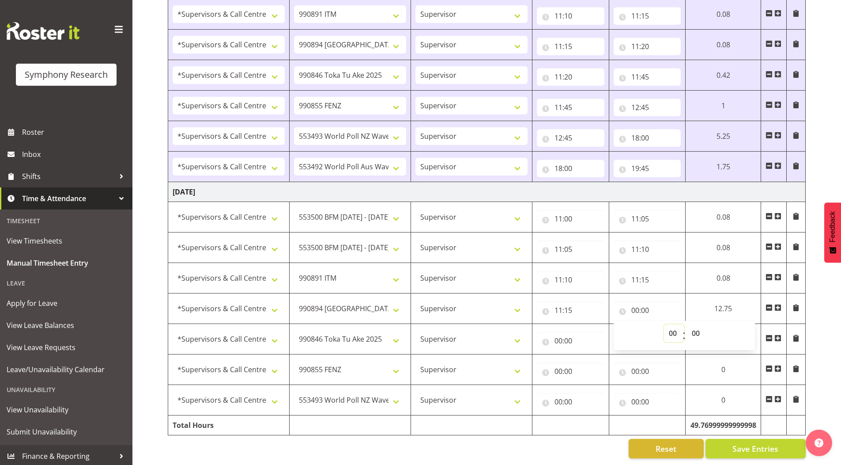
drag, startPoint x: 671, startPoint y: 328, endPoint x: 675, endPoint y: 328, distance: 4.4
click at [671, 328] on select "00 01 02 03 04 05 06 07 08 09 10 11 12 13 14 15 16 17 18 19 20 21 22 23" at bounding box center [674, 333] width 20 height 18
select select "11"
click at [664, 324] on select "00 01 02 03 04 05 06 07 08 09 10 11 12 13 14 15 16 17 18 19 20 21 22 23" at bounding box center [674, 333] width 20 height 18
type input "11:00"
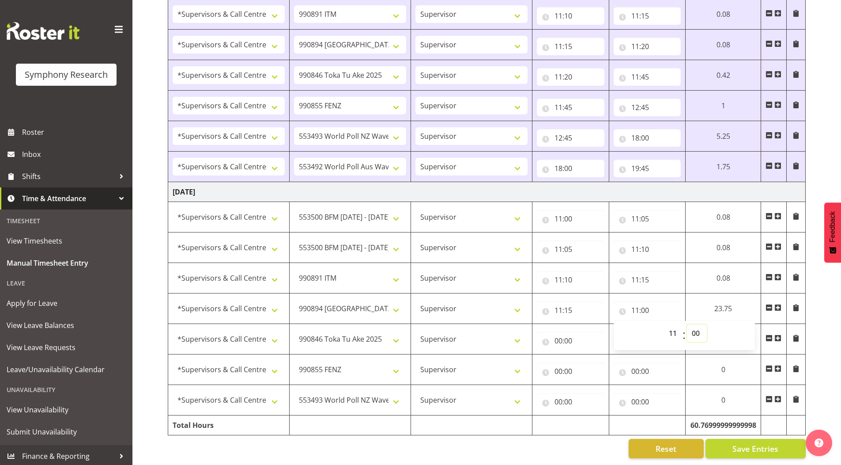
drag, startPoint x: 694, startPoint y: 329, endPoint x: 692, endPoint y: 319, distance: 9.9
click at [694, 329] on select "00 01 02 03 04 05 06 07 08 09 10 11 12 13 14 15 16 17 18 19 20 21 22 23 24 25 2…" at bounding box center [697, 333] width 20 height 18
select select "20"
click at [687, 324] on select "00 01 02 03 04 05 06 07 08 09 10 11 12 13 14 15 16 17 18 19 20 21 22 23 24 25 2…" at bounding box center [697, 333] width 20 height 18
type input "11:20"
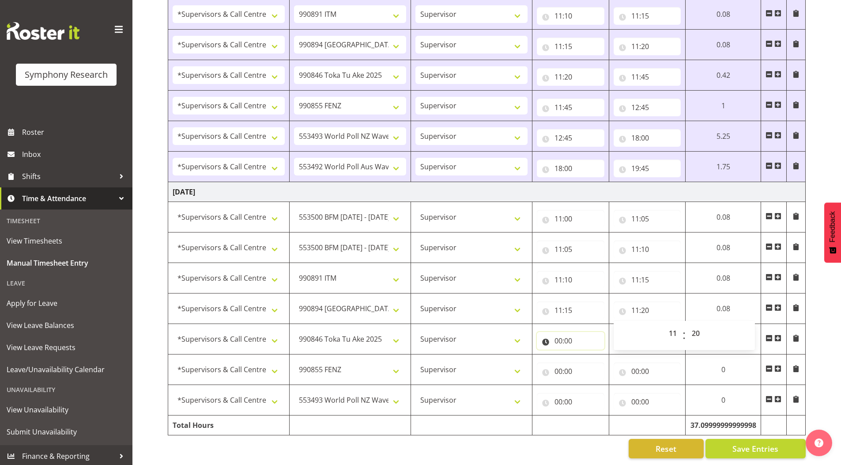
click at [556, 336] on input "00:00" at bounding box center [571, 341] width 68 height 18
click at [593, 359] on select "00 01 02 03 04 05 06 07 08 09 10 11 12 13 14 15 16 17 18 19 20 21 22 23" at bounding box center [597, 364] width 20 height 18
select select "11"
click at [587, 355] on select "00 01 02 03 04 05 06 07 08 09 10 11 12 13 14 15 16 17 18 19 20 21 22 23" at bounding box center [597, 364] width 20 height 18
type input "11:00"
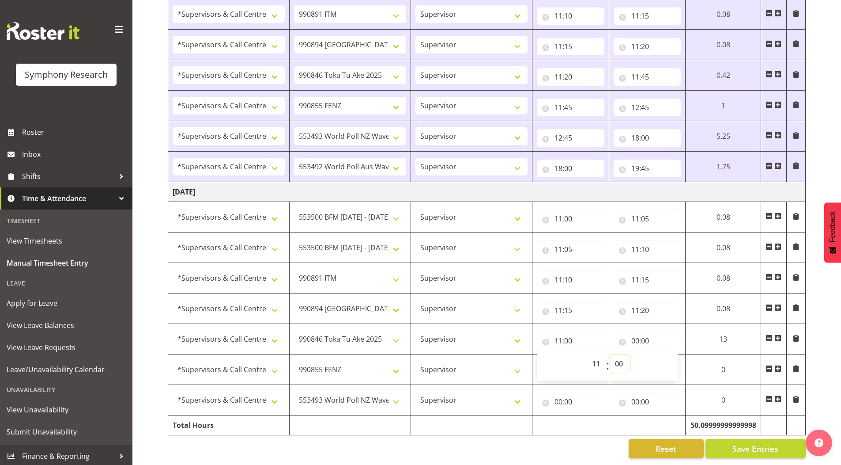
click at [621, 357] on select "00 01 02 03 04 05 06 07 08 09 10 11 12 13 14 15 16 17 18 19 20 21 22 23 24 25 2…" at bounding box center [620, 364] width 20 height 18
select select "20"
click at [610, 355] on select "00 01 02 03 04 05 06 07 08 09 10 11 12 13 14 15 16 17 18 19 20 21 22 23 24 25 2…" at bounding box center [620, 364] width 20 height 18
type input "11:20"
click at [635, 334] on input "00:00" at bounding box center [648, 341] width 68 height 18
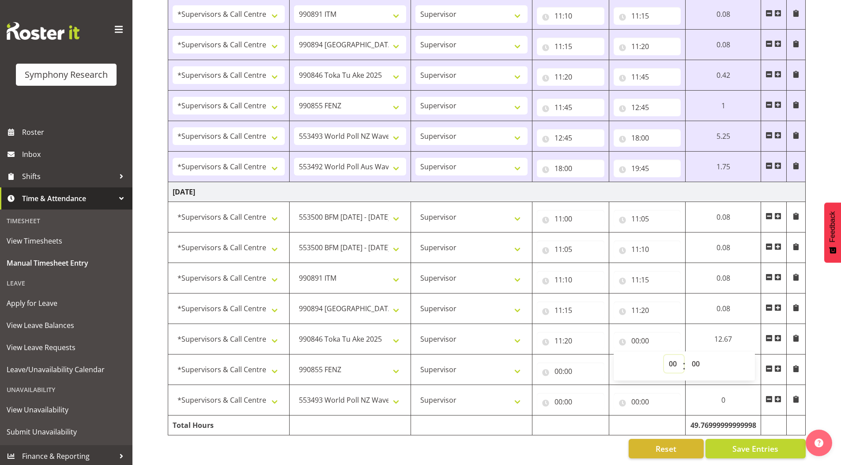
click at [672, 359] on select "00 01 02 03 04 05 06 07 08 09 10 11 12 13 14 15 16 17 18 19 20 21 22 23" at bounding box center [674, 364] width 20 height 18
select select "11"
click at [664, 355] on select "00 01 02 03 04 05 06 07 08 09 10 11 12 13 14 15 16 17 18 19 20 21 22 23" at bounding box center [674, 364] width 20 height 18
type input "11:00"
drag, startPoint x: 693, startPoint y: 359, endPoint x: 693, endPoint y: 349, distance: 10.6
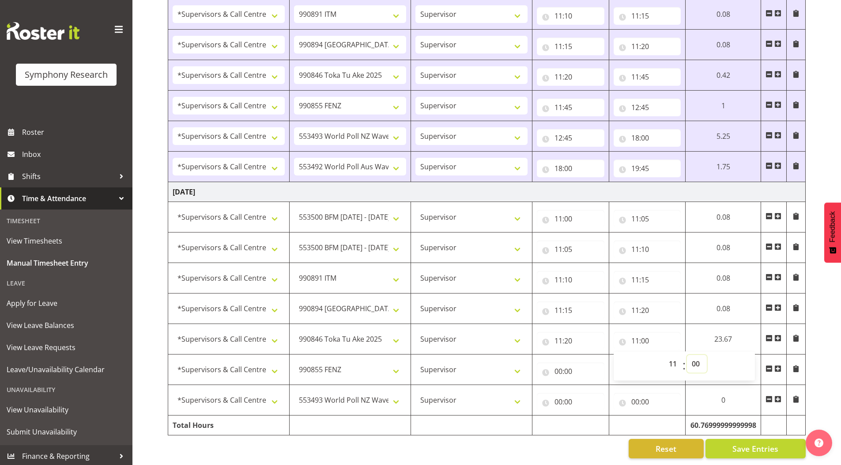
click at [693, 359] on select "00 01 02 03 04 05 06 07 08 09 10 11 12 13 14 15 16 17 18 19 20 21 22 23 24 25 2…" at bounding box center [697, 364] width 20 height 18
select select "25"
click at [687, 355] on select "00 01 02 03 04 05 06 07 08 09 10 11 12 13 14 15 16 17 18 19 20 21 22 23 24 25 2…" at bounding box center [697, 364] width 20 height 18
type input "11:25"
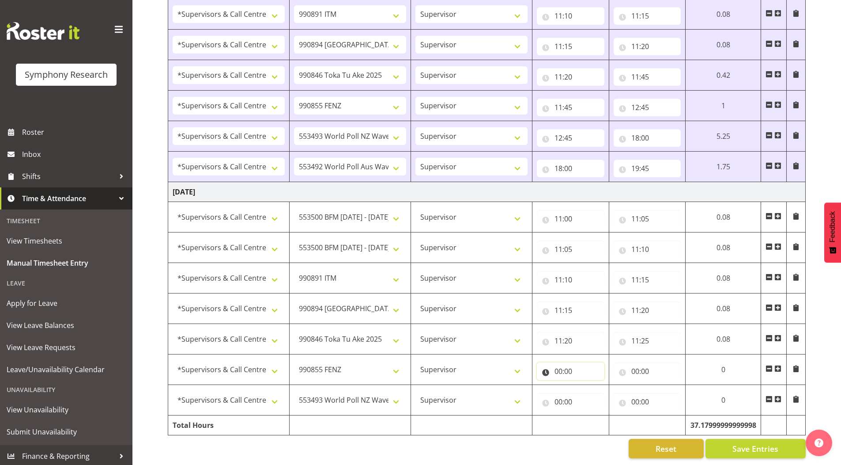
click at [556, 367] on input "00:00" at bounding box center [571, 371] width 68 height 18
click at [595, 392] on select "00 01 02 03 04 05 06 07 08 09 10 11 12 13 14 15 16 17 18 19 20 21 22 23" at bounding box center [597, 394] width 20 height 18
select select "11"
click at [587, 385] on select "00 01 02 03 04 05 06 07 08 09 10 11 12 13 14 15 16 17 18 19 20 21 22 23" at bounding box center [597, 394] width 20 height 18
type input "11:00"
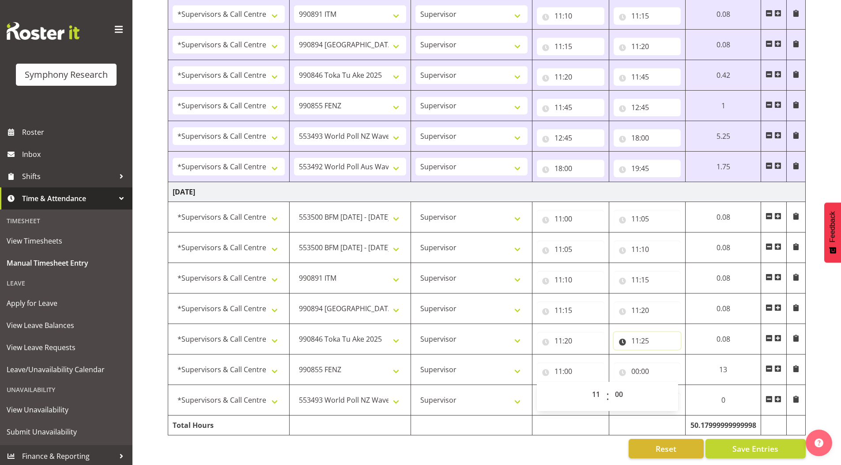
click at [638, 334] on input "11:25" at bounding box center [648, 341] width 68 height 18
click at [673, 358] on select "00 01 02 03 04 05 06 07 08 09 10 11 12 13 14 15 16 17 18 19 20 21 22 23" at bounding box center [674, 364] width 20 height 18
select select "12"
click at [664, 355] on select "00 01 02 03 04 05 06 07 08 09 10 11 12 13 14 15 16 17 18 19 20 21 22 23" at bounding box center [674, 364] width 20 height 18
type input "12:25"
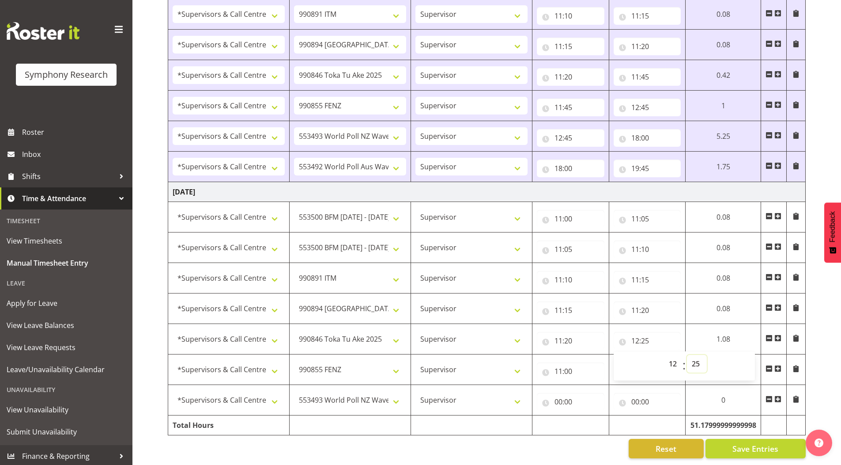
drag, startPoint x: 694, startPoint y: 356, endPoint x: 694, endPoint y: 348, distance: 7.5
click at [694, 356] on select "00 01 02 03 04 05 06 07 08 09 10 11 12 13 14 15 16 17 18 19 20 21 22 23 24 25 2…" at bounding box center [697, 364] width 20 height 18
select select "0"
click at [687, 355] on select "00 01 02 03 04 05 06 07 08 09 10 11 12 13 14 15 16 17 18 19 20 21 22 23 24 25 2…" at bounding box center [697, 364] width 20 height 18
type input "12:00"
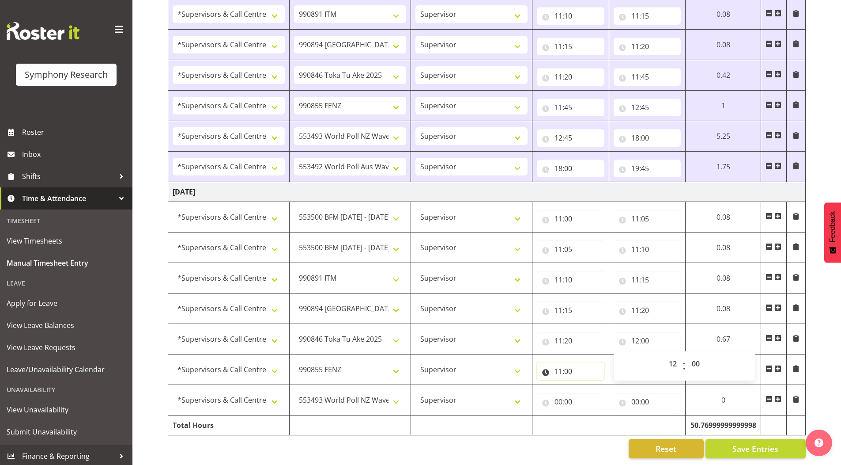
click at [561, 364] on input "11:00" at bounding box center [571, 371] width 68 height 18
click at [593, 389] on select "00 01 02 03 04 05 06 07 08 09 10 11 12 13 14 15 16 17 18 19 20 21 22 23" at bounding box center [597, 394] width 20 height 18
select select "12"
click at [587, 385] on select "00 01 02 03 04 05 06 07 08 09 10 11 12 13 14 15 16 17 18 19 20 21 22 23" at bounding box center [597, 394] width 20 height 18
type input "12:00"
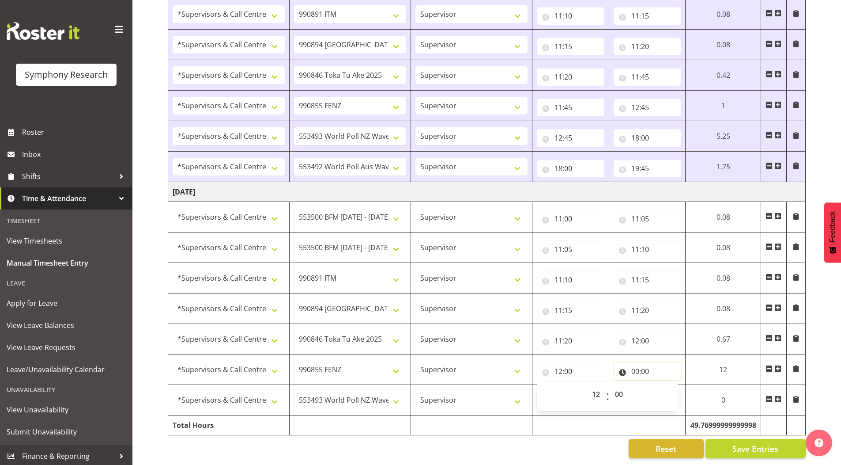
click at [632, 366] on input "00:00" at bounding box center [648, 371] width 68 height 18
drag, startPoint x: 669, startPoint y: 388, endPoint x: 669, endPoint y: 379, distance: 8.4
click at [669, 388] on select "00 01 02 03 04 05 06 07 08 09 10 11 12 13 14 15 16 17 18 19 20 21 22 23" at bounding box center [674, 394] width 20 height 18
select select "13"
click at [664, 385] on select "00 01 02 03 04 05 06 07 08 09 10 11 12 13 14 15 16 17 18 19 20 21 22 23" at bounding box center [674, 394] width 20 height 18
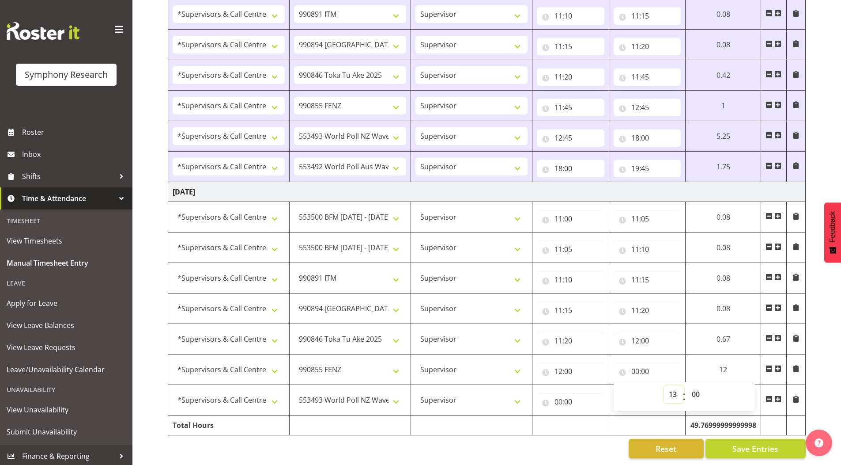
type input "13:00"
click at [554, 396] on input "00:00" at bounding box center [571, 402] width 68 height 18
drag, startPoint x: 594, startPoint y: 420, endPoint x: 588, endPoint y: 418, distance: 5.6
click at [594, 420] on select "00 01 02 03 04 05 06 07 08 09 10 11 12 13 14 15 16 17 18 19 20 21 22 23" at bounding box center [597, 425] width 20 height 18
select select "13"
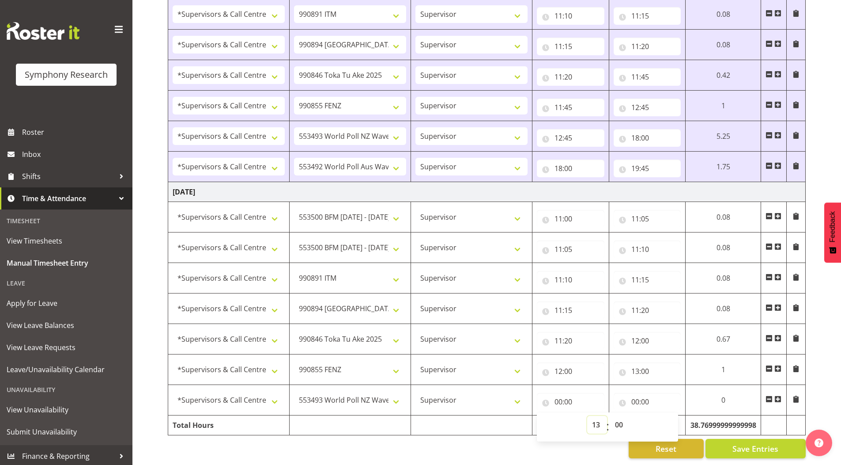
click at [587, 416] on select "00 01 02 03 04 05 06 07 08 09 10 11 12 13 14 15 16 17 18 19 20 21 22 23" at bounding box center [597, 425] width 20 height 18
type input "13:00"
click at [635, 395] on input "00:00" at bounding box center [648, 402] width 68 height 18
drag, startPoint x: 671, startPoint y: 418, endPoint x: 671, endPoint y: 410, distance: 7.9
click at [671, 418] on select "00 01 02 03 04 05 06 07 08 09 10 11 12 13 14 15 16 17 18 19 20 21 22 23" at bounding box center [674, 425] width 20 height 18
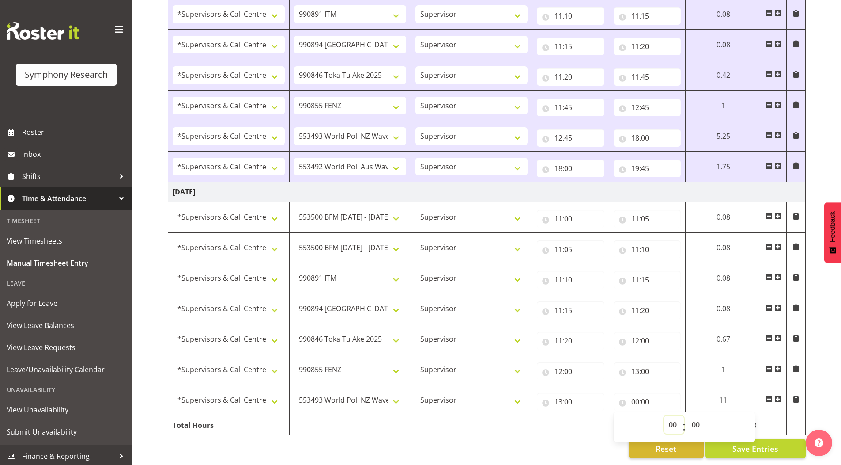
select select "20"
click at [664, 416] on select "00 01 02 03 04 05 06 07 08 09 10 11 12 13 14 15 16 17 18 19 20 21 22 23" at bounding box center [674, 425] width 20 height 18
type input "20:00"
click at [741, 443] on span "Save Entries" at bounding box center [756, 448] width 46 height 11
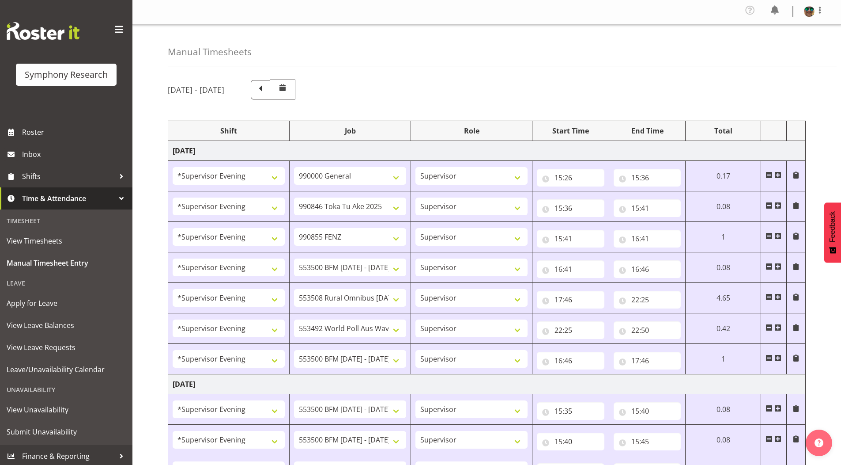
scroll to position [0, 0]
drag, startPoint x: 686, startPoint y: 61, endPoint x: 756, endPoint y: 161, distance: 122.4
click at [686, 61] on div "Manual Timesheets" at bounding box center [502, 47] width 669 height 42
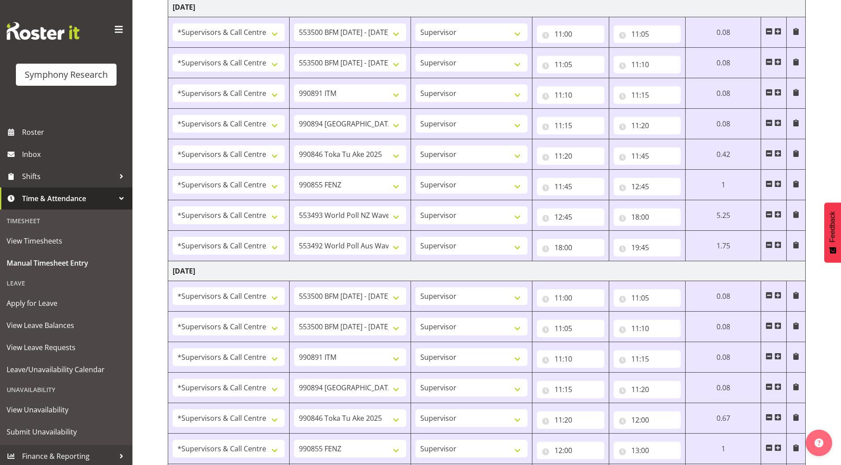
scroll to position [1214, 0]
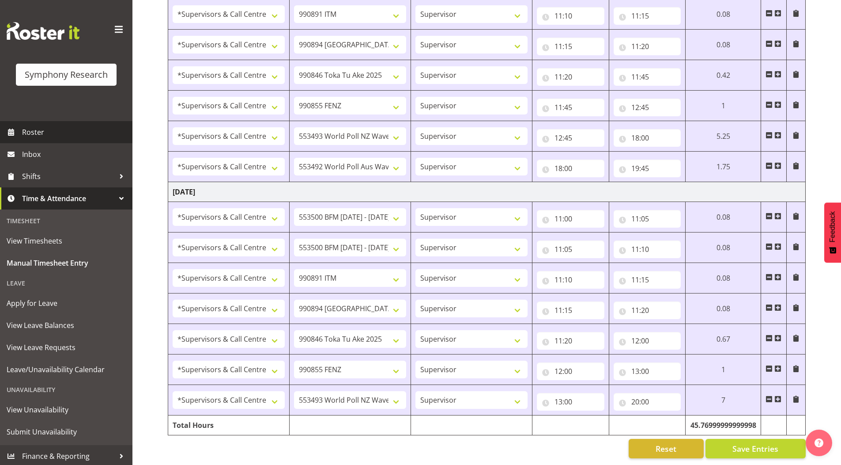
click at [45, 133] on span "Roster" at bounding box center [75, 131] width 106 height 13
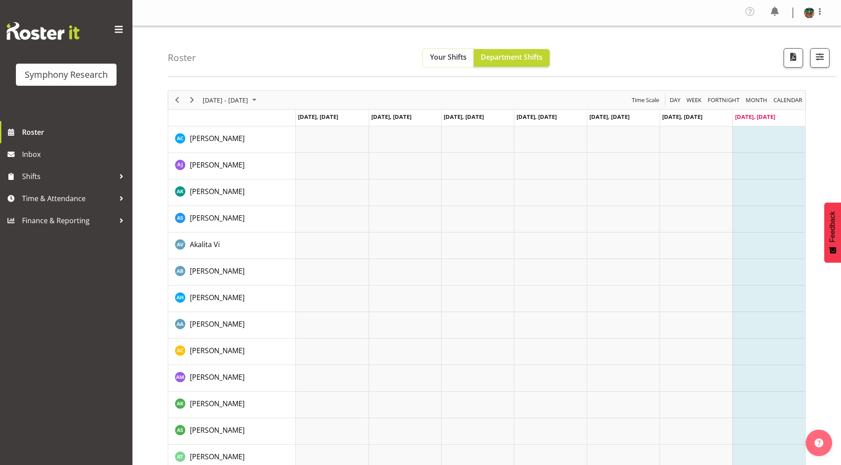
click at [450, 58] on span "Your Shifts" at bounding box center [448, 57] width 37 height 10
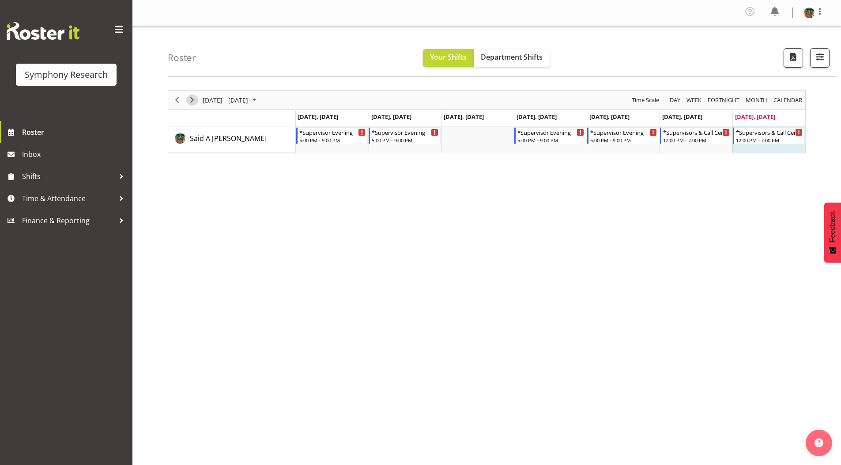
drag, startPoint x: 194, startPoint y: 102, endPoint x: 311, endPoint y: 447, distance: 364.2
click at [194, 102] on span "Next" at bounding box center [192, 100] width 11 height 11
drag, startPoint x: 49, startPoint y: 197, endPoint x: 42, endPoint y: 268, distance: 71.5
click at [49, 197] on span "Time & Attendance" at bounding box center [68, 198] width 93 height 13
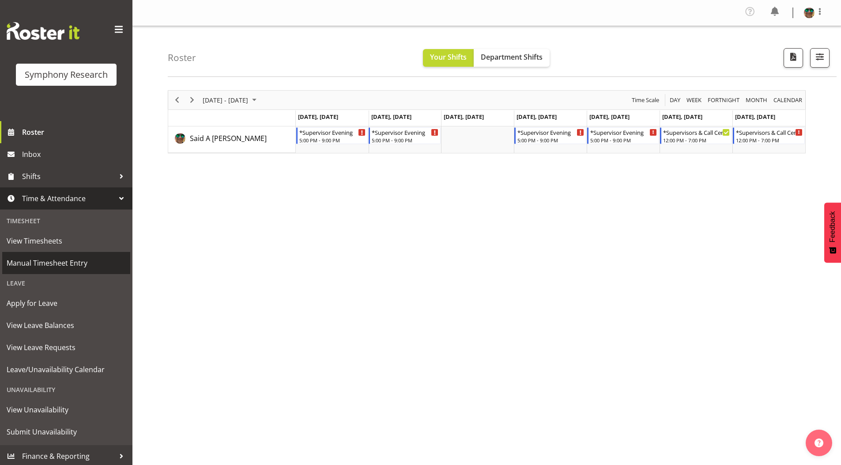
click at [38, 266] on span "Manual Timesheet Entry" at bounding box center [66, 262] width 119 height 13
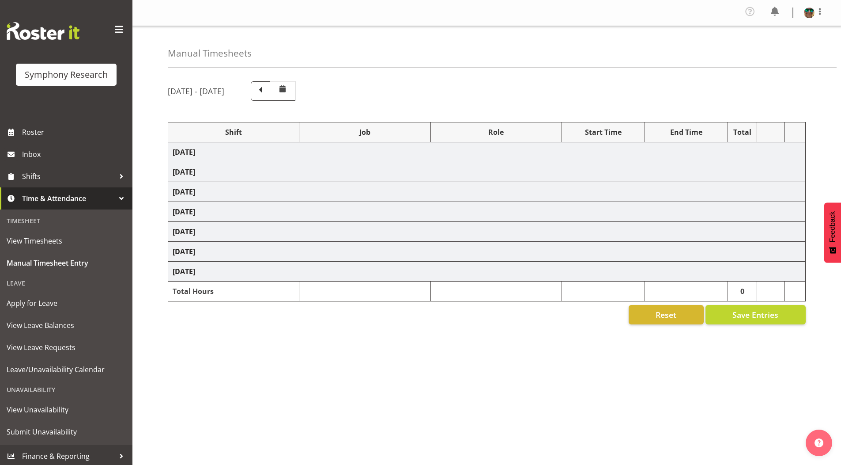
select select "4583"
select select "743"
select select "4583"
select select "9426"
select select "4583"
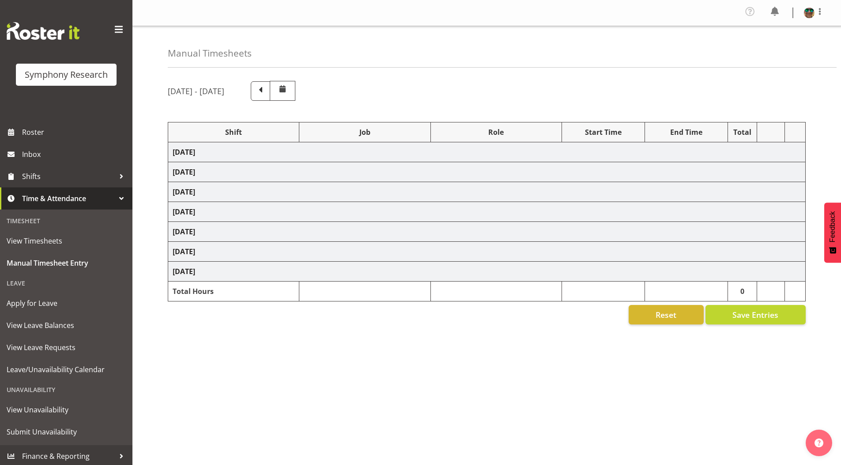
select select "9636"
select select "4583"
select select "10242"
select select "4583"
select select "10536"
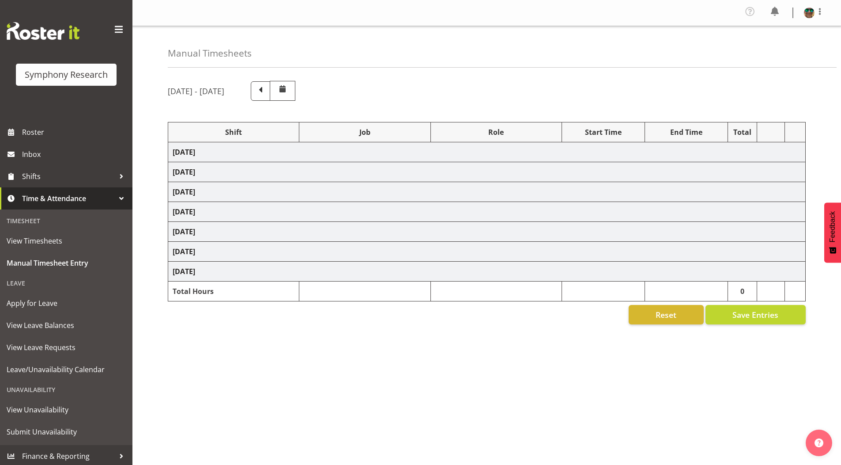
select select "4583"
select select "10499"
select select "4583"
select select "10242"
select select "4583"
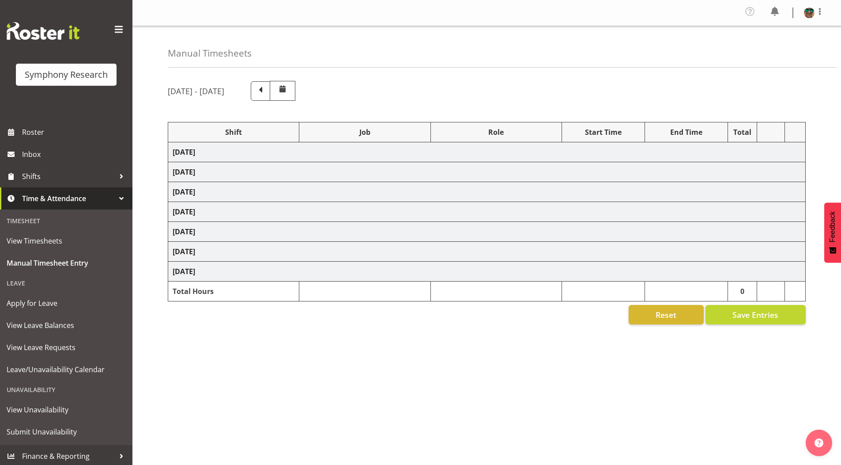
select select "10242"
select select "4583"
select select "10242"
select select "4583"
select select "9426"
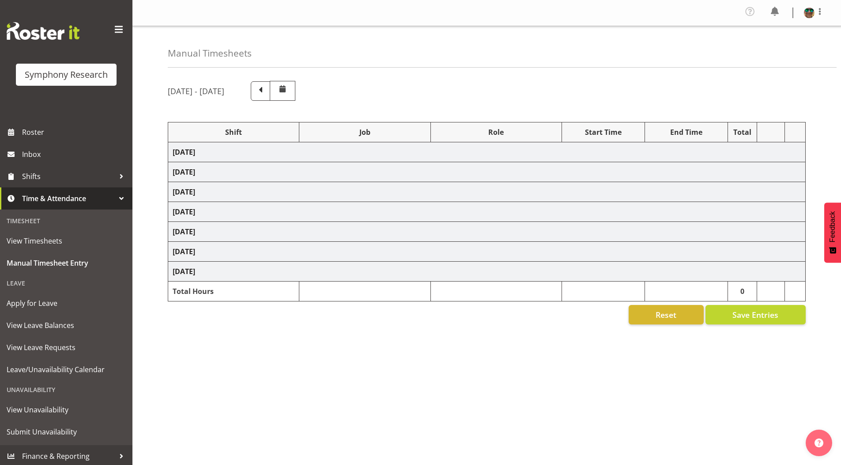
select select "4583"
select select "10549"
select select "4583"
select select "9636"
select select "4583"
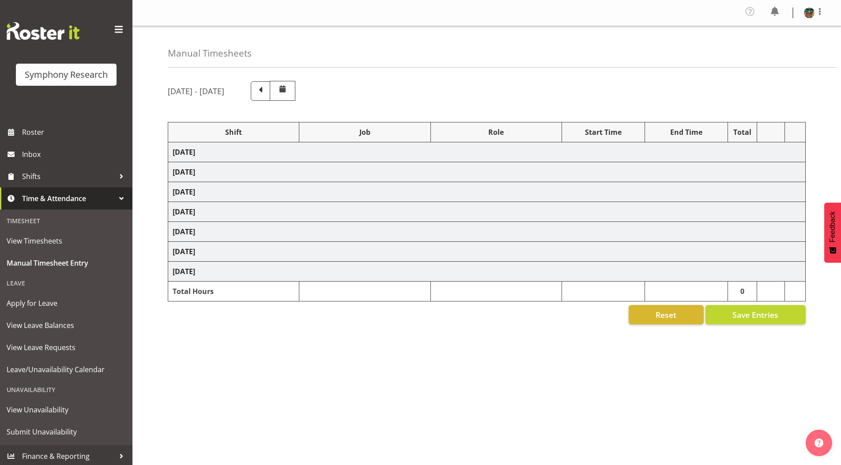
select select "10536"
select select "4583"
select select "743"
select select "4583"
select select "10242"
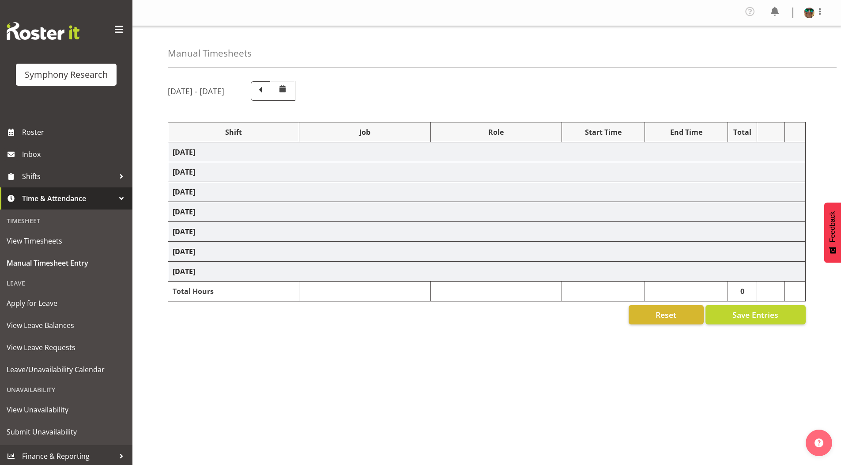
select select "4583"
select select "10242"
select select "4583"
select select "9426"
select select "4583"
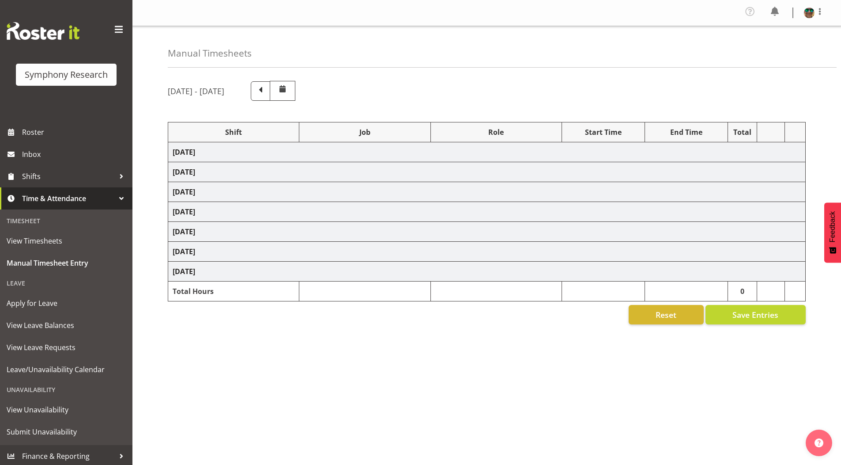
select select "10549"
select select "4583"
select select "9636"
select select "4583"
select select "10574"
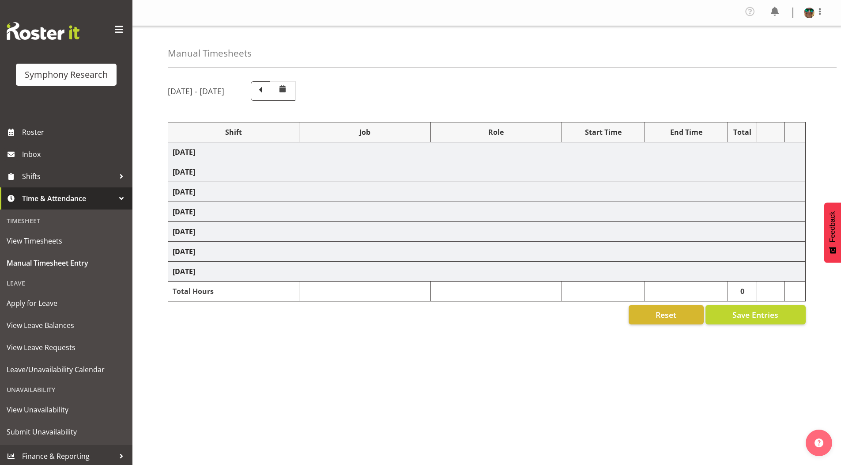
select select "4583"
select select "10536"
select select "4583"
select select "10242"
select select "4583"
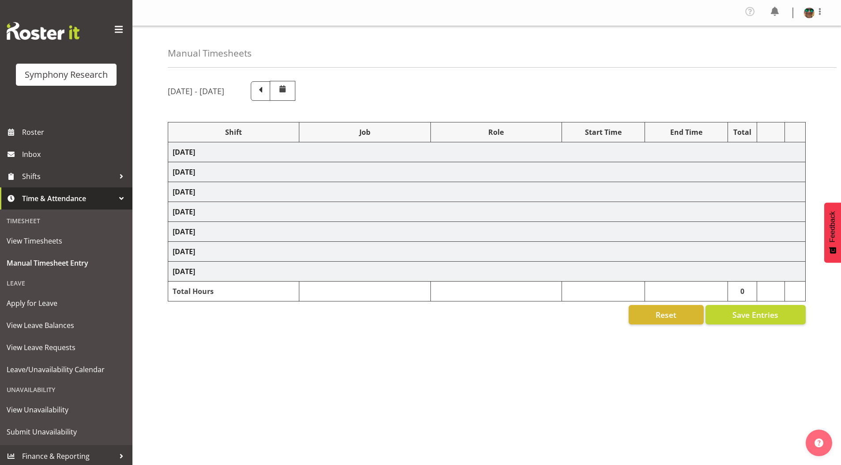
select select "10242"
select select "4583"
select select "10549"
select select "4583"
select select "10576"
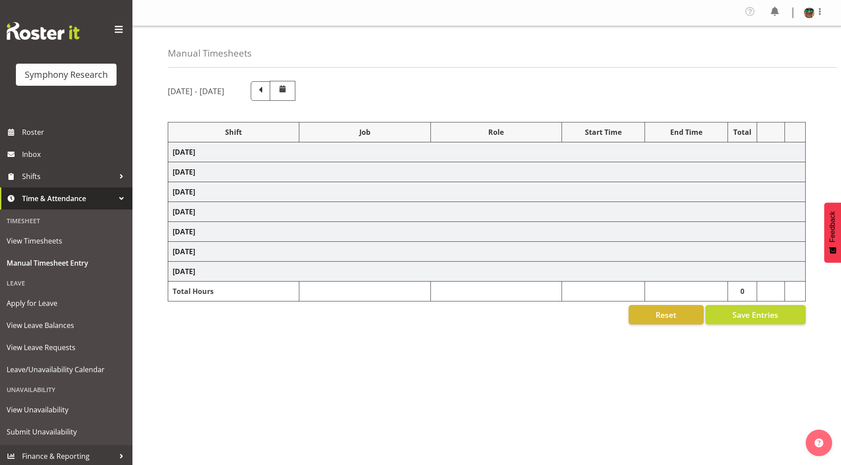
select select "4583"
select select "9426"
select select "4583"
select select "9636"
select select "4583"
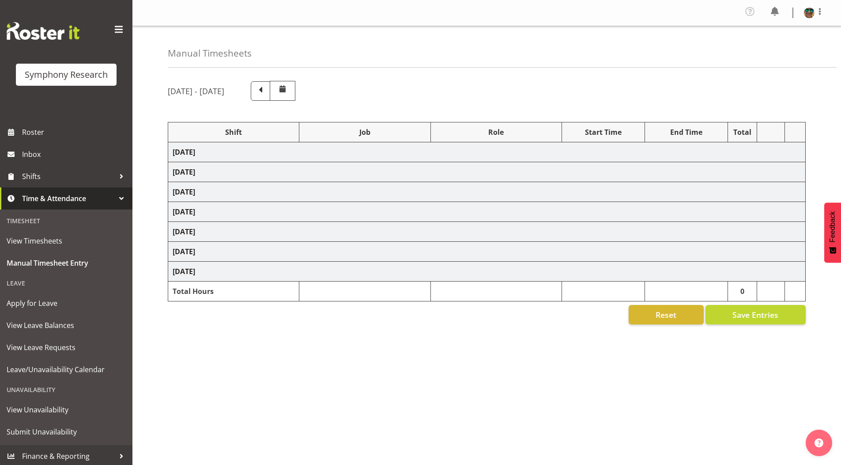
select select "10527"
select select "19170"
select select "10242"
select select "19170"
select select "10242"
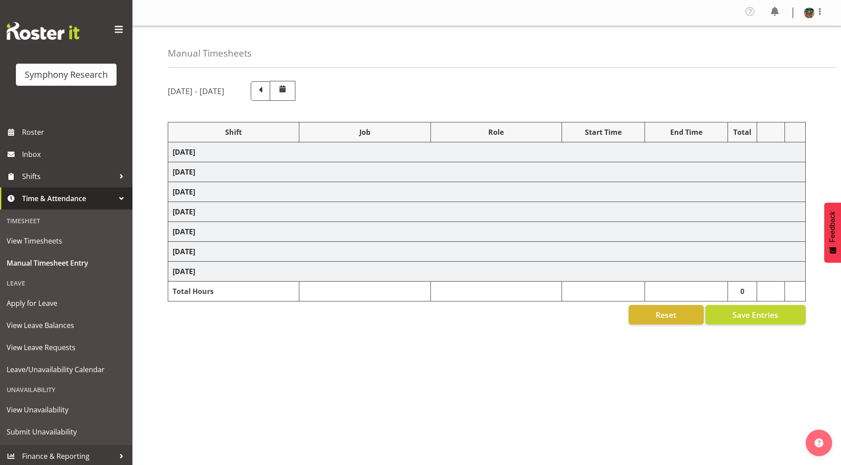
select select "19170"
select select "10549"
select select "19170"
select select "10576"
select select "19170"
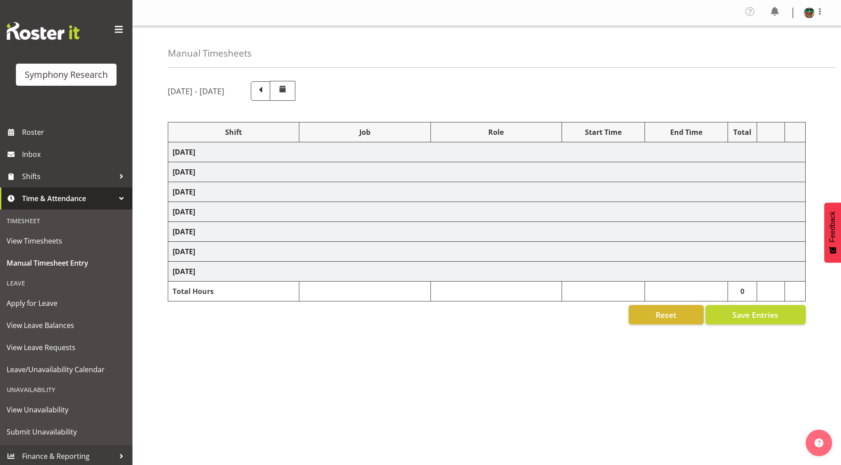
select select "9426"
select select "19170"
select select "9636"
select select "19170"
select select "10527"
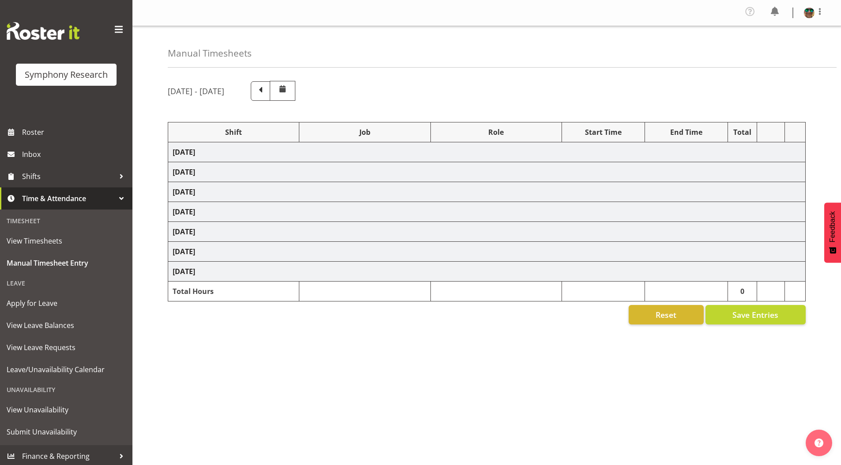
select select "19170"
select select "10499"
select select "19170"
select select "10242"
select select "19170"
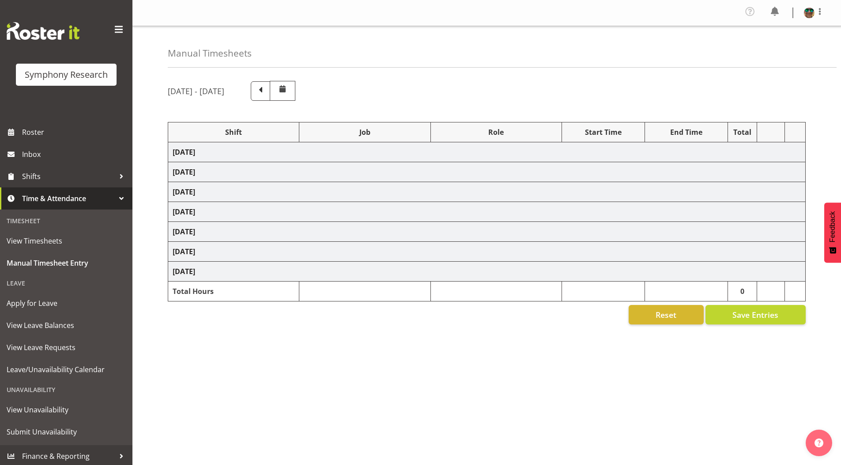
select select "10242"
select select "19170"
select select "10549"
select select "19170"
select select "10576"
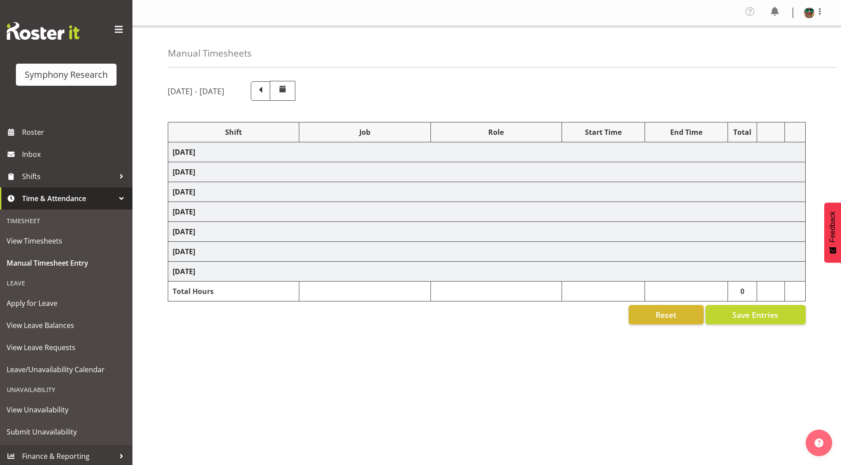
select select "19170"
select select "9426"
select select "19170"
select select "9636"
select select "19170"
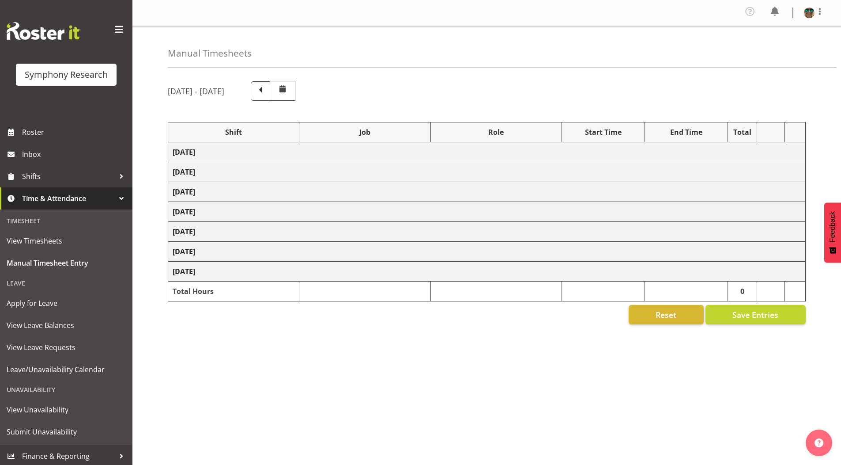
select select "10527"
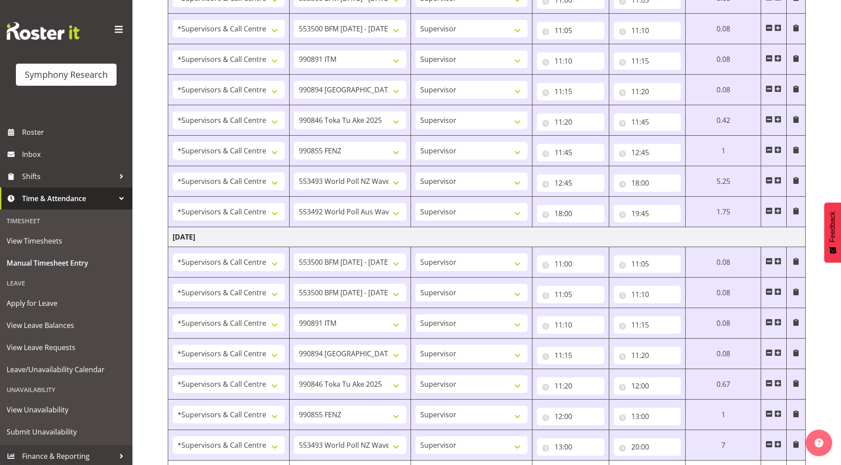
scroll to position [1214, 0]
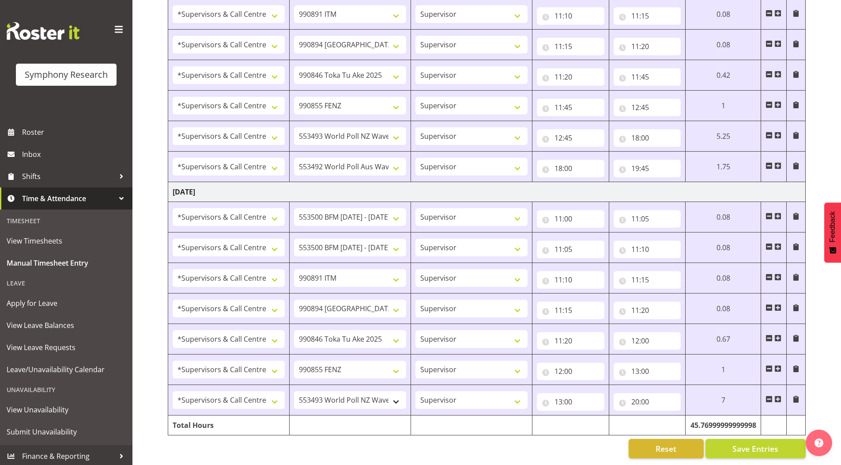
drag, startPoint x: 775, startPoint y: 393, endPoint x: 379, endPoint y: 389, distance: 396.6
click at [775, 395] on span at bounding box center [778, 398] width 7 height 7
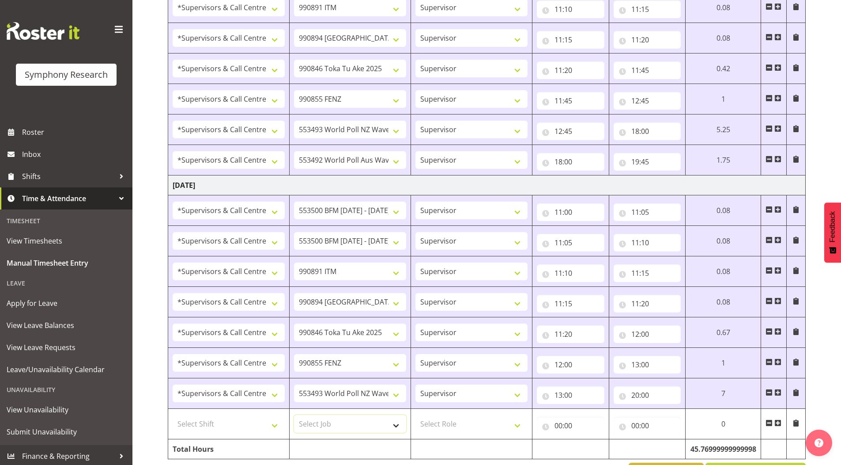
click at [338, 420] on select "Select Job 550060 IF Admin 553492 World Poll Aus Wave 2 Main 2025 553493 World …" at bounding box center [350, 424] width 112 height 18
select select "10527"
click at [294, 415] on select "Select Job 550060 IF Admin 553492 World Poll Aus Wave 2 Main 2025 553493 World …" at bounding box center [350, 424] width 112 height 18
click at [225, 420] on select "Select Shift !!Weekend Residential (Roster IT Shift Label) *Business 9/10am ~ 4…" at bounding box center [229, 424] width 112 height 18
select select "19170"
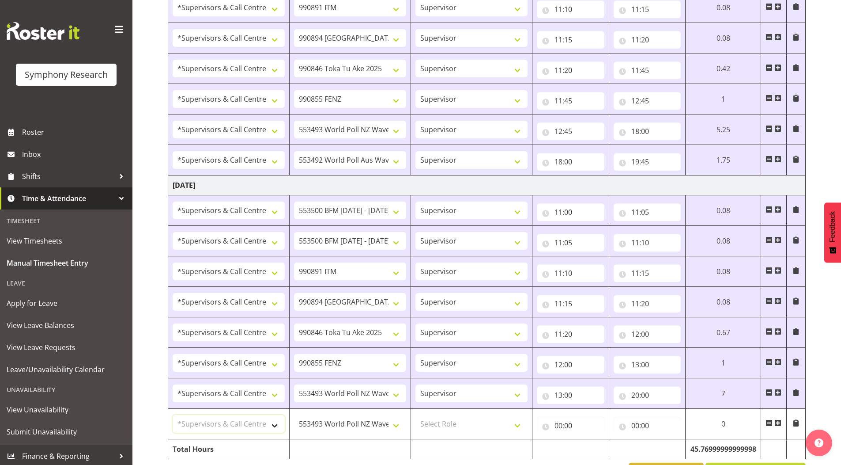
click at [173, 415] on select "Select Shift !!Weekend Residential (Roster IT Shift Label) *Business 9/10am ~ 4…" at bounding box center [229, 424] width 112 height 18
click at [325, 394] on select "550060 IF Admin 553492 World Poll Aus Wave 2 Main 2025 553493 World Poll NZ Wav…" at bounding box center [350, 393] width 112 height 18
select select "10574"
click at [294, 384] on select "550060 IF Admin 553492 World Poll Aus Wave 2 Main 2025 553493 World Poll NZ Wav…" at bounding box center [350, 393] width 112 height 18
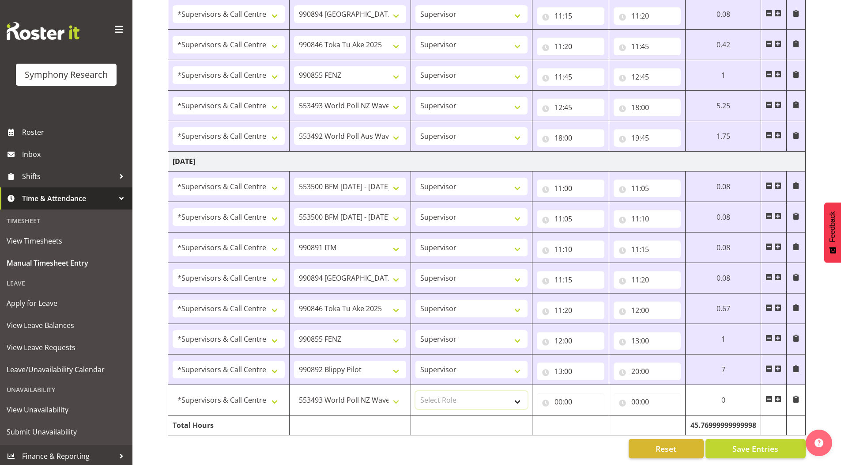
click at [430, 391] on select "Select Role Supervisor Briefing Interviewing" at bounding box center [472, 400] width 112 height 18
select select "45"
click at [416, 391] on select "Select Role Supervisor Briefing Interviewing" at bounding box center [472, 400] width 112 height 18
click at [634, 367] on input "20:00" at bounding box center [648, 371] width 68 height 18
click at [669, 388] on select "00 01 02 03 04 05 06 07 08 09 10 11 12 13 14 15 16 17 18 19 20 21 22 23" at bounding box center [674, 394] width 20 height 18
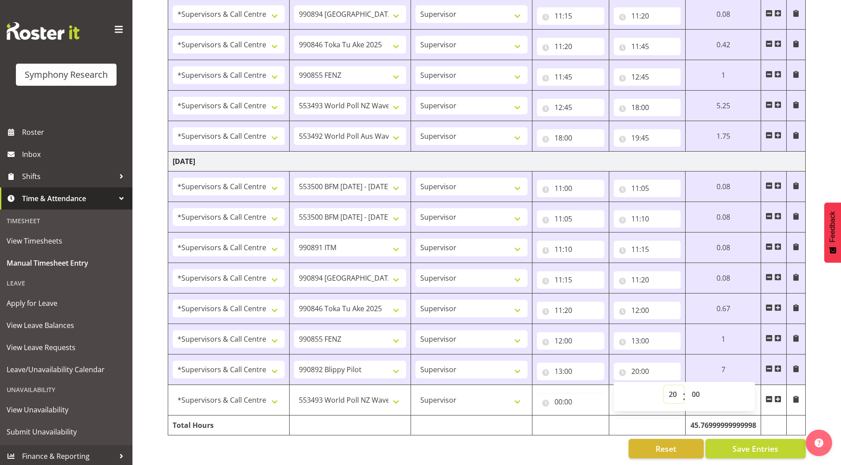
select select "13"
click at [664, 385] on select "00 01 02 03 04 05 06 07 08 09 10 11 12 13 14 15 16 17 18 19 20 21 22 23" at bounding box center [674, 394] width 20 height 18
type input "13:00"
click at [699, 387] on select "00 01 02 03 04 05 06 07 08 09 10 11 12 13 14 15 16 17 18 19 20 21 22 23 24 25 2…" at bounding box center [697, 394] width 20 height 18
select select "10"
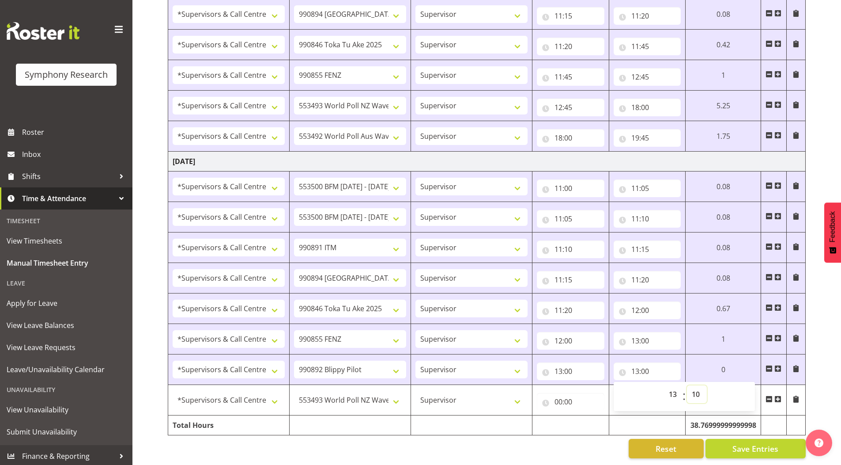
click at [687, 385] on select "00 01 02 03 04 05 06 07 08 09 10 11 12 13 14 15 16 17 18 19 20 21 22 23 24 25 2…" at bounding box center [697, 394] width 20 height 18
type input "13:10"
click at [554, 398] on input "00:00" at bounding box center [571, 402] width 68 height 18
drag, startPoint x: 592, startPoint y: 419, endPoint x: 592, endPoint y: 412, distance: 7.1
click at [592, 419] on select "00 01 02 03 04 05 06 07 08 09 10 11 12 13 14 15 16 17 18 19 20 21 22 23" at bounding box center [597, 425] width 20 height 18
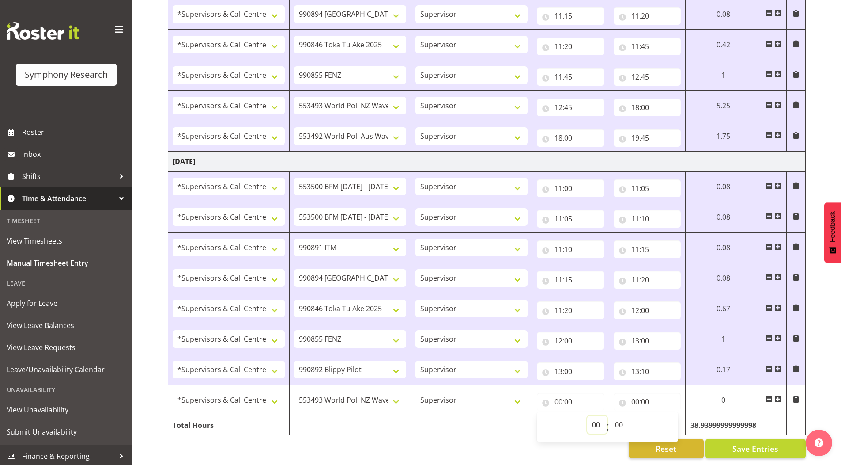
select select "13"
click at [587, 416] on select "00 01 02 03 04 05 06 07 08 09 10 11 12 13 14 15 16 17 18 19 20 21 22 23" at bounding box center [597, 425] width 20 height 18
type input "13:00"
click at [620, 419] on select "00 01 02 03 04 05 06 07 08 09 10 11 12 13 14 15 16 17 18 19 20 21 22 23 24 25 2…" at bounding box center [620, 425] width 20 height 18
select select "10"
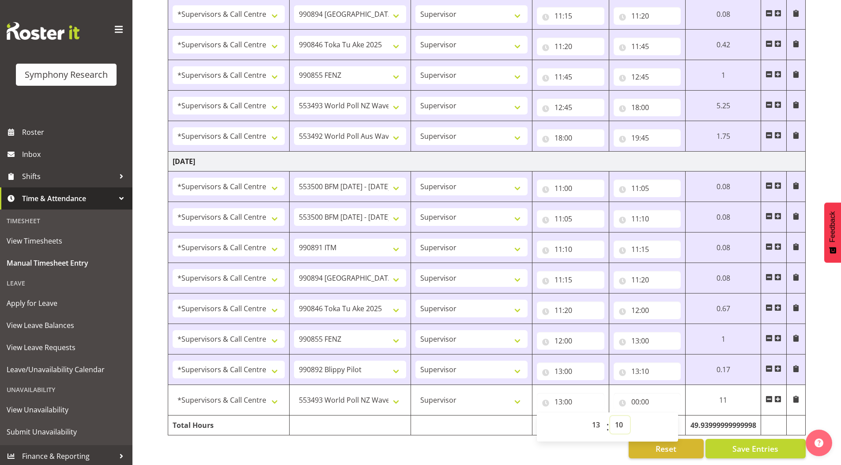
click at [610, 416] on select "00 01 02 03 04 05 06 07 08 09 10 11 12 13 14 15 16 17 18 19 20 21 22 23 24 25 2…" at bounding box center [620, 425] width 20 height 18
type input "13:10"
drag, startPoint x: 630, startPoint y: 398, endPoint x: 665, endPoint y: 417, distance: 39.3
click at [630, 398] on input "00:00" at bounding box center [648, 402] width 68 height 18
drag, startPoint x: 669, startPoint y: 418, endPoint x: 670, endPoint y: 409, distance: 8.9
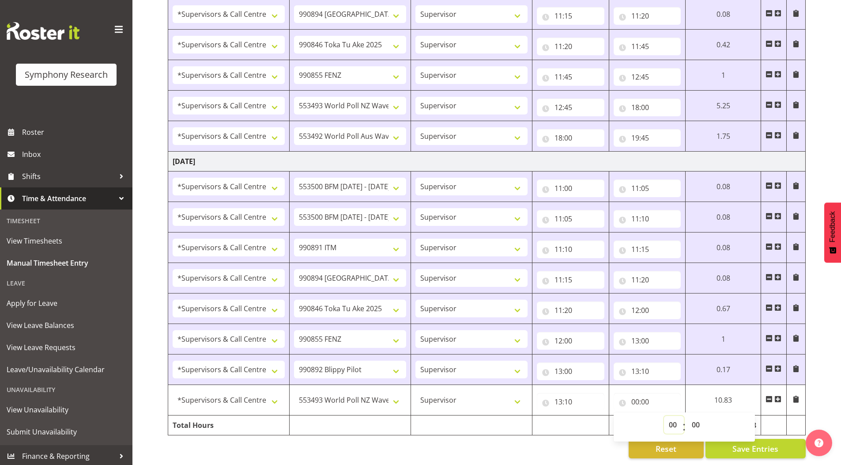
click at [669, 418] on select "00 01 02 03 04 05 06 07 08 09 10 11 12 13 14 15 16 17 18 19 20 21 22 23" at bounding box center [674, 425] width 20 height 18
select select "20"
click at [664, 416] on select "00 01 02 03 04 05 06 07 08 09 10 11 12 13 14 15 16 17 18 19 20 21 22 23" at bounding box center [674, 425] width 20 height 18
type input "20:00"
click at [760, 443] on span "Save Entries" at bounding box center [756, 448] width 46 height 11
